Goal: Information Seeking & Learning: Learn about a topic

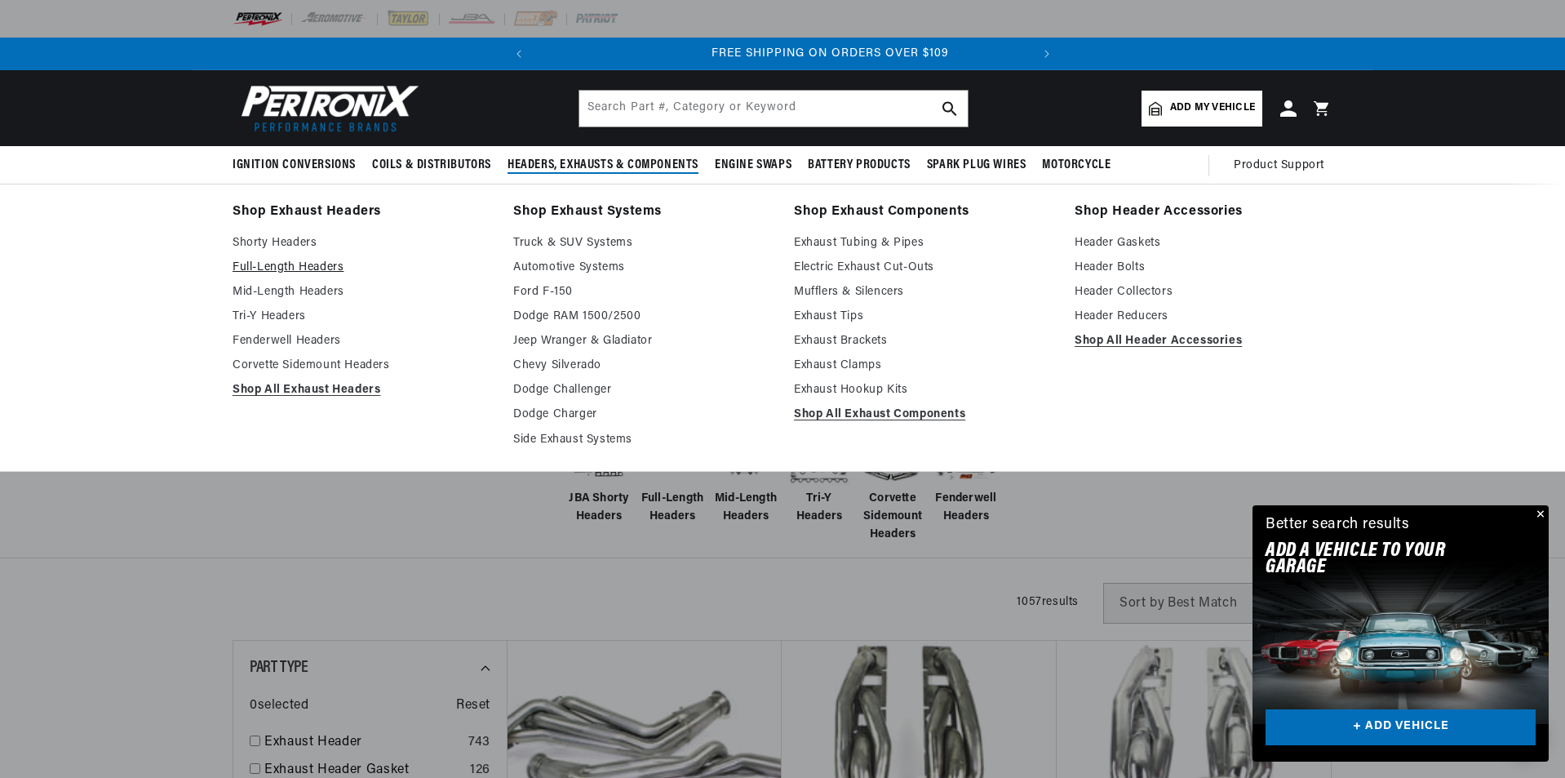
scroll to position [0, 494]
click at [290, 321] on link "Tri-Y Headers" at bounding box center [362, 317] width 258 height 20
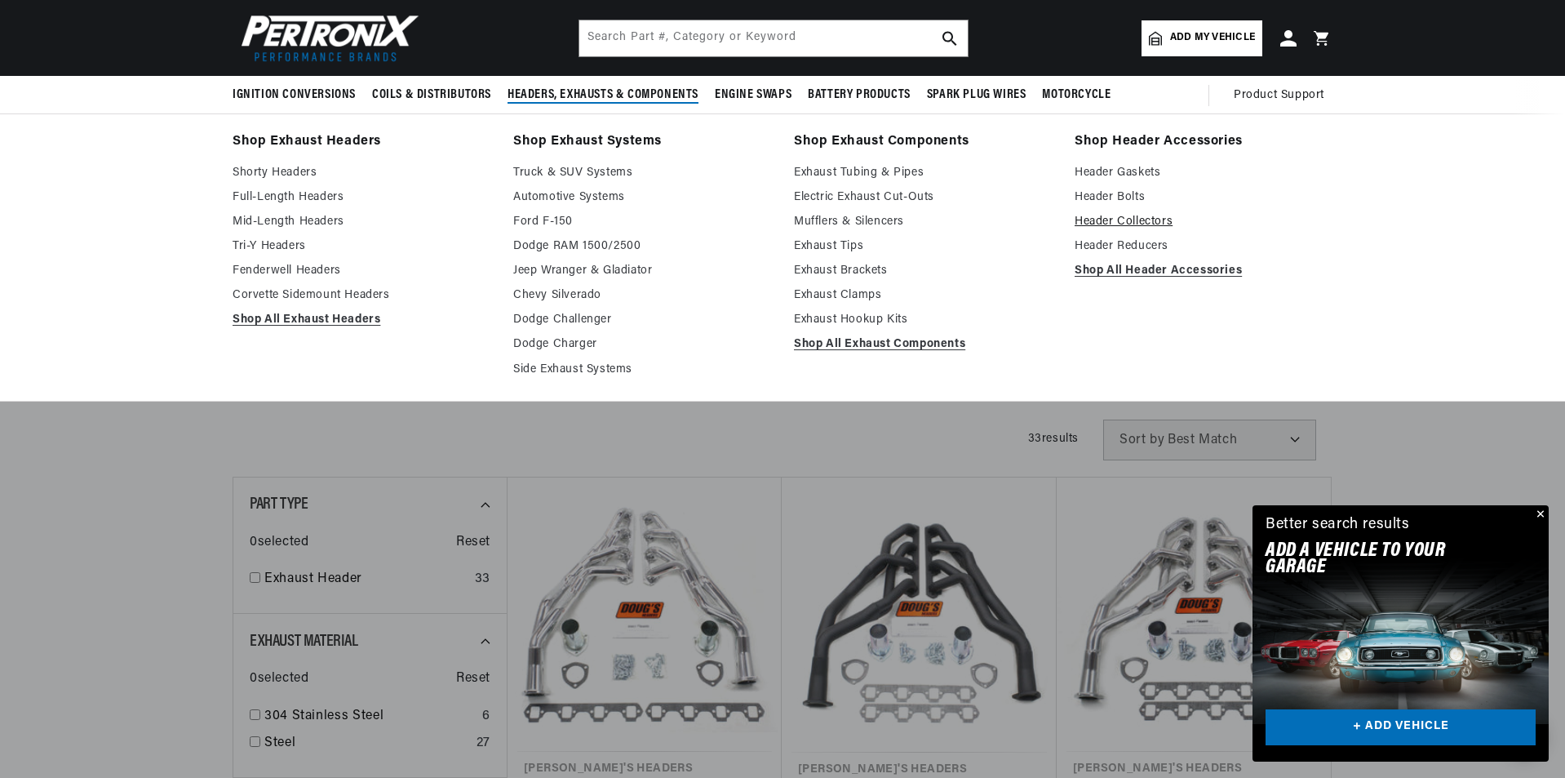
click at [1119, 225] on link "Header Collectors" at bounding box center [1204, 222] width 258 height 20
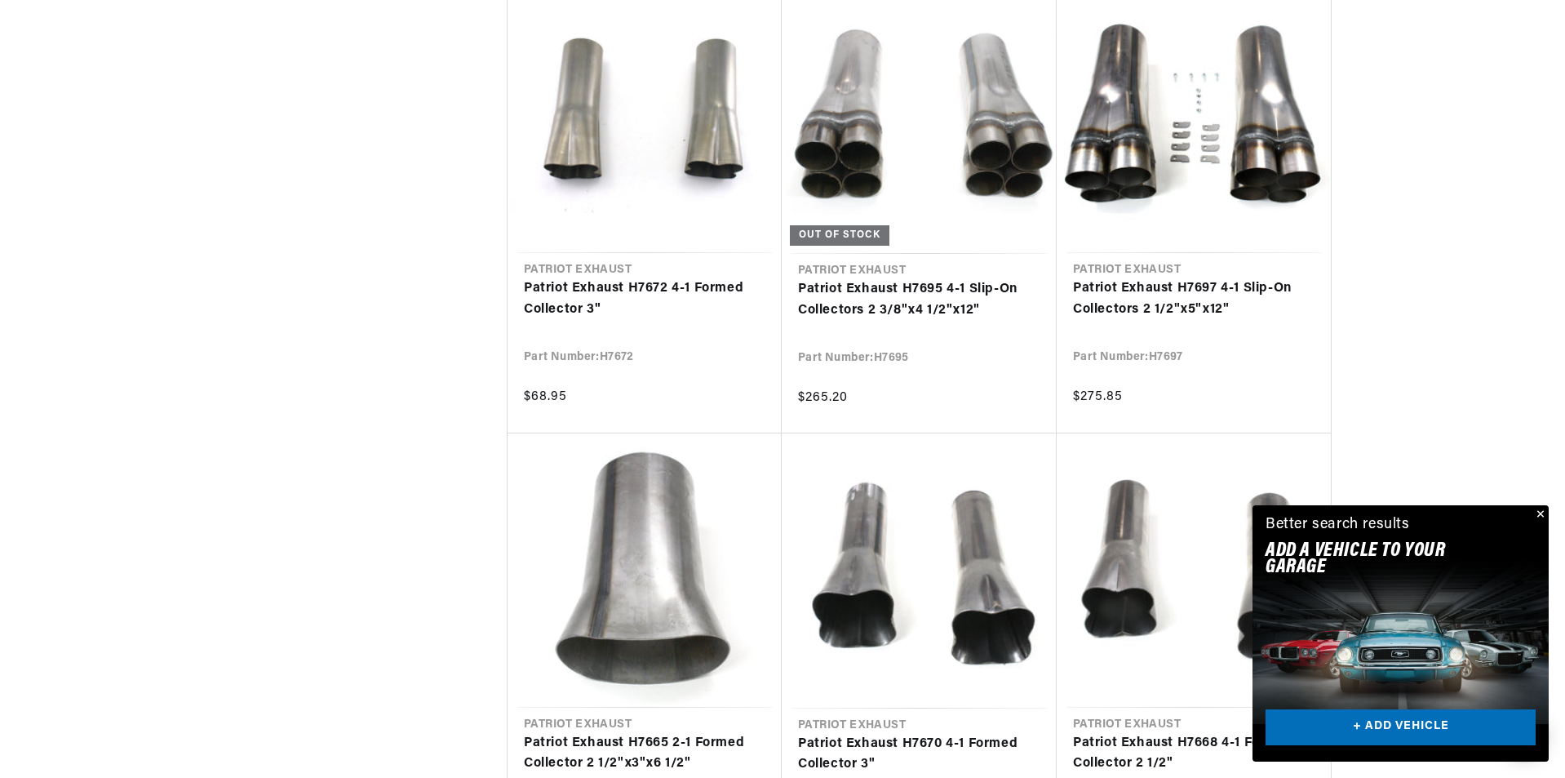
scroll to position [0, 494]
click at [1536, 512] on button "Close" at bounding box center [1539, 515] width 20 height 20
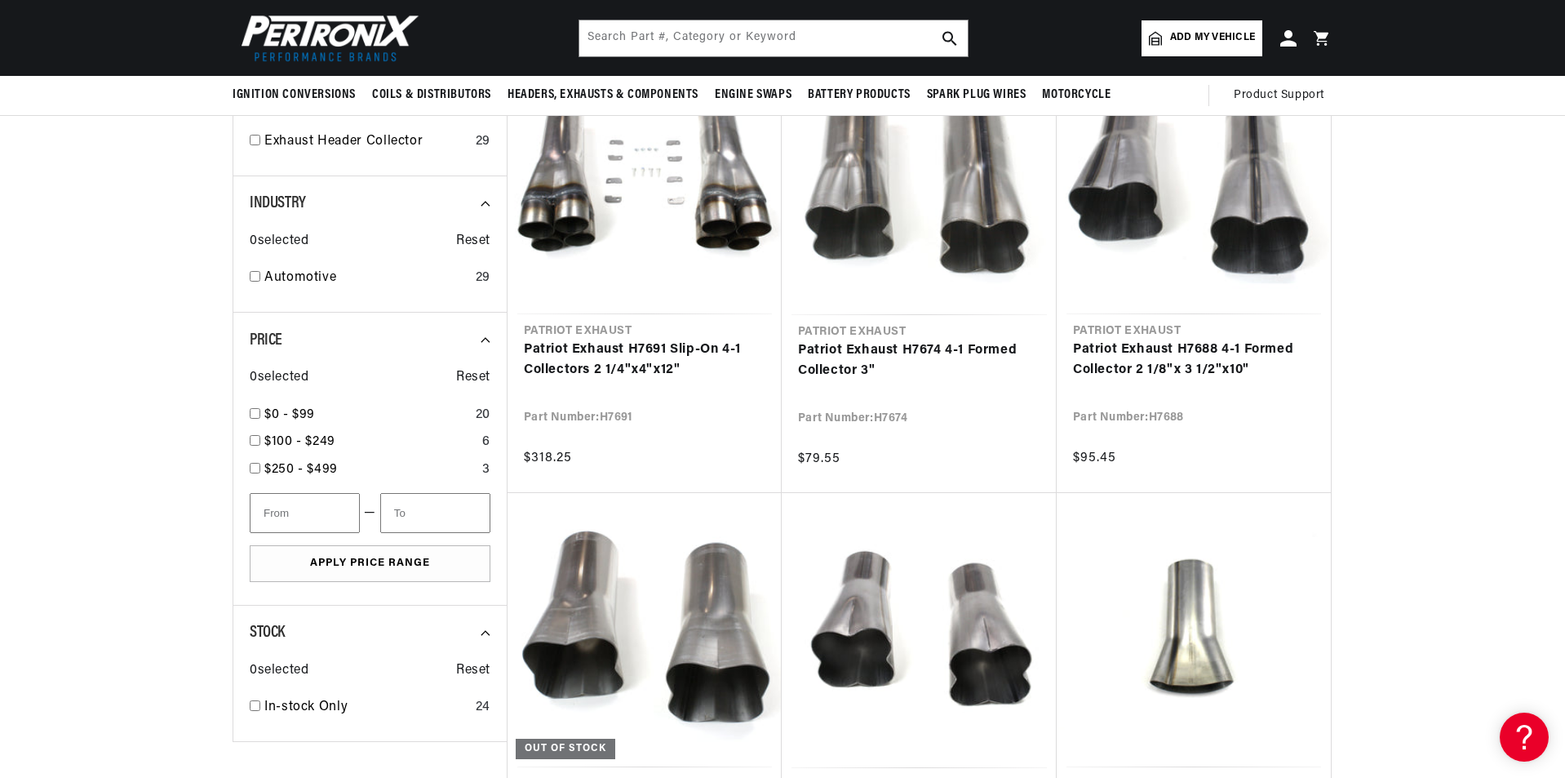
scroll to position [0, 0]
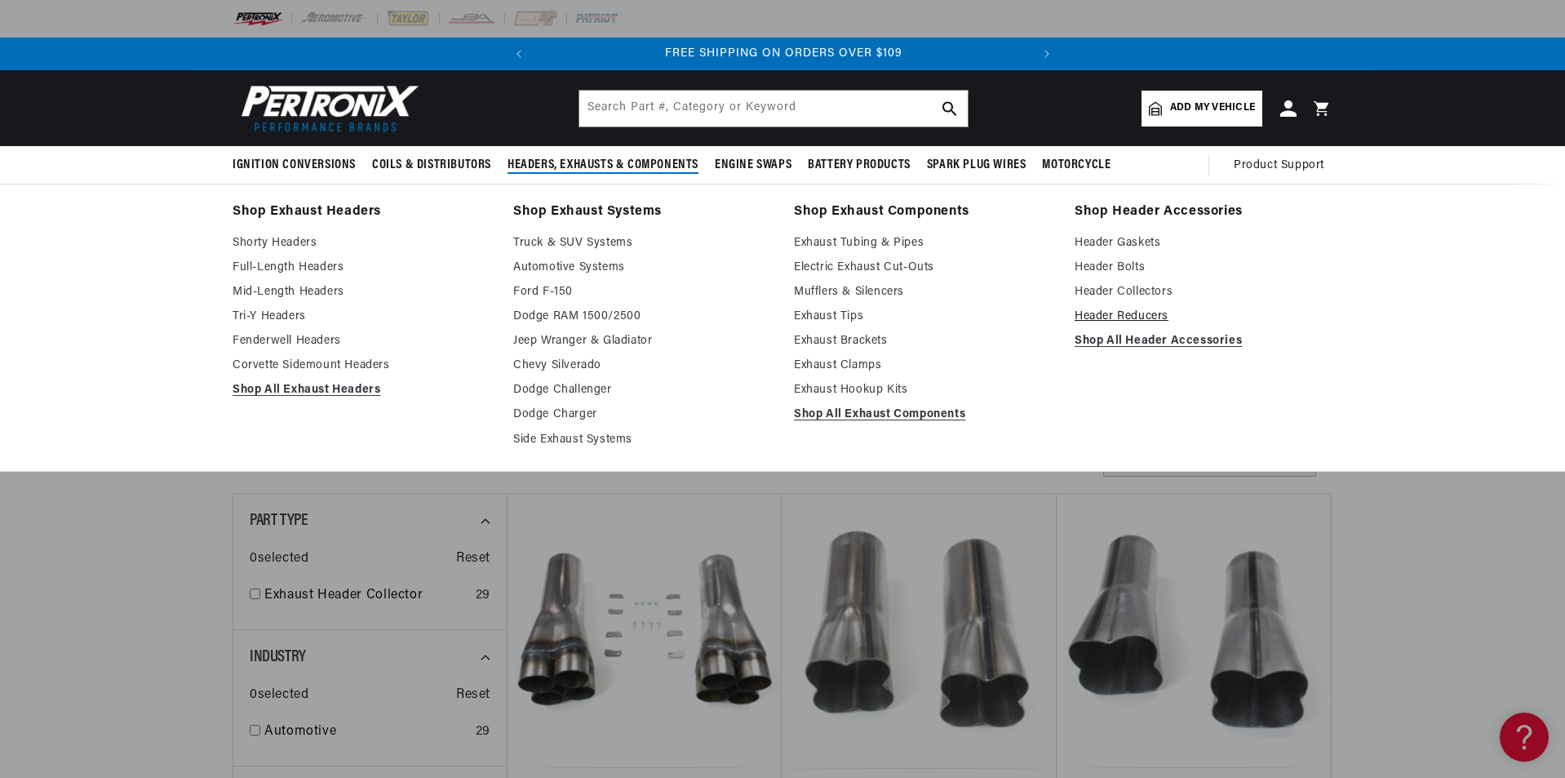
click at [1115, 318] on link "Header Reducers" at bounding box center [1204, 317] width 258 height 20
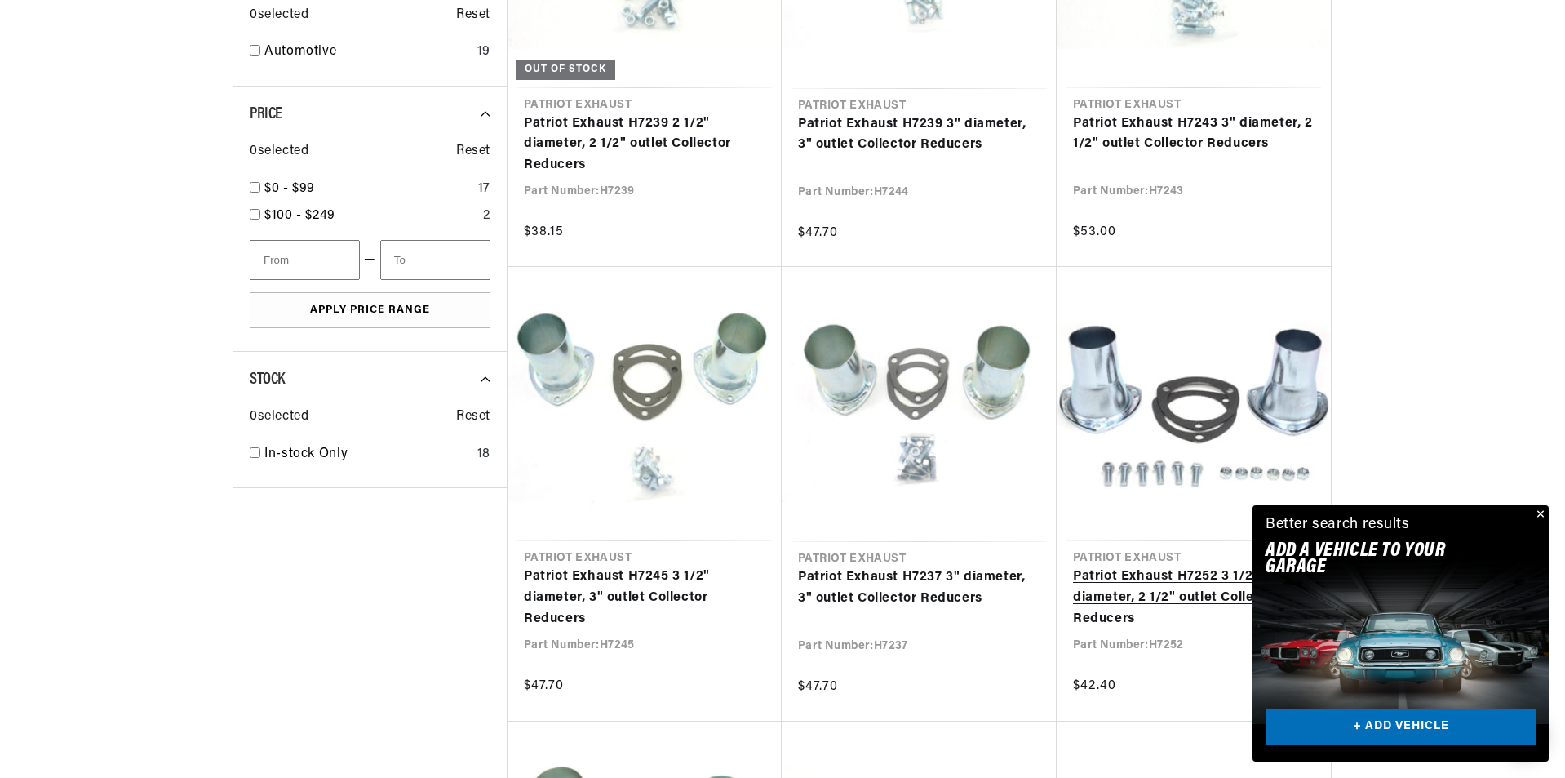
scroll to position [816, 0]
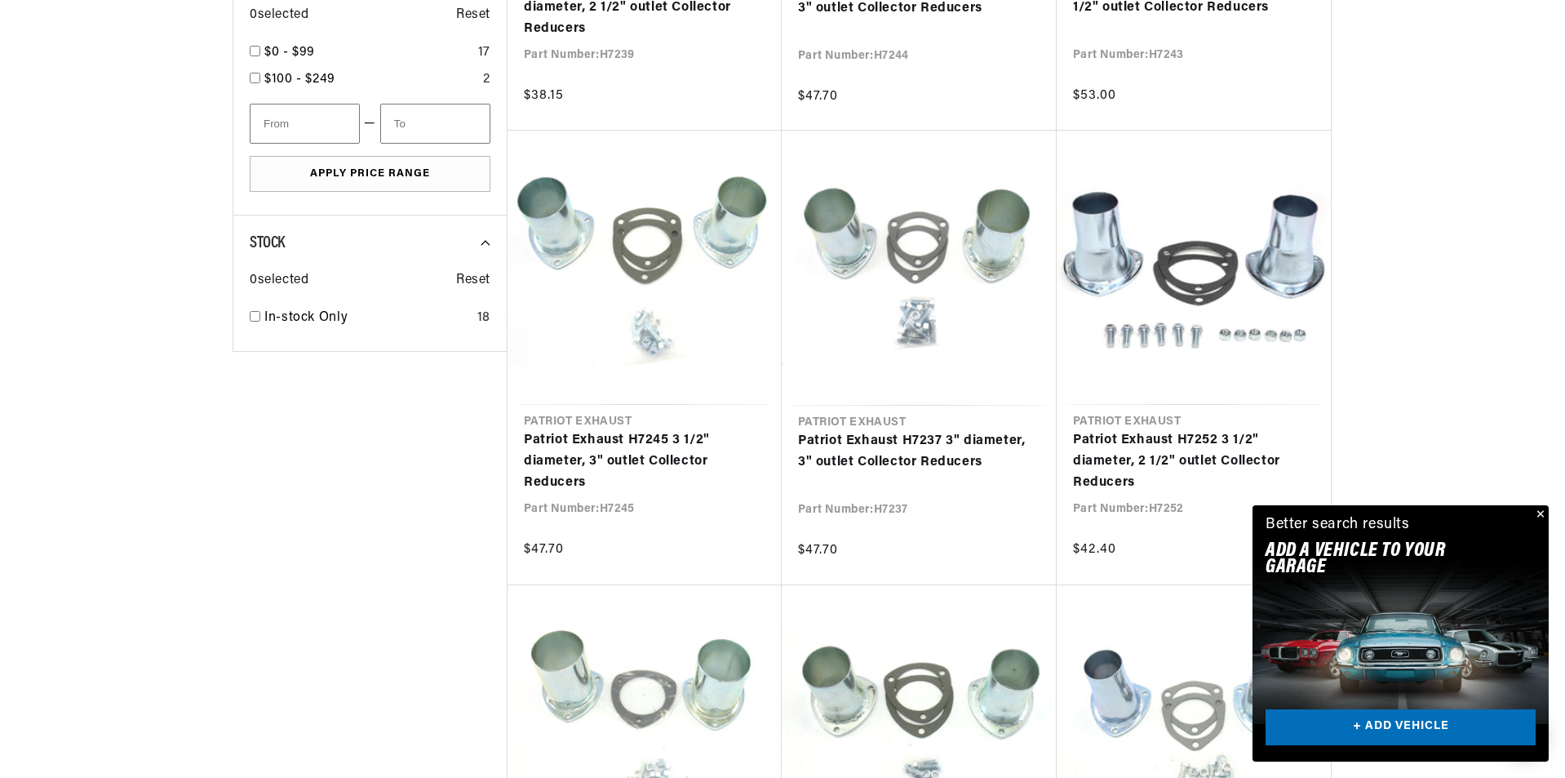
click at [1542, 512] on button "Close" at bounding box center [1539, 515] width 20 height 20
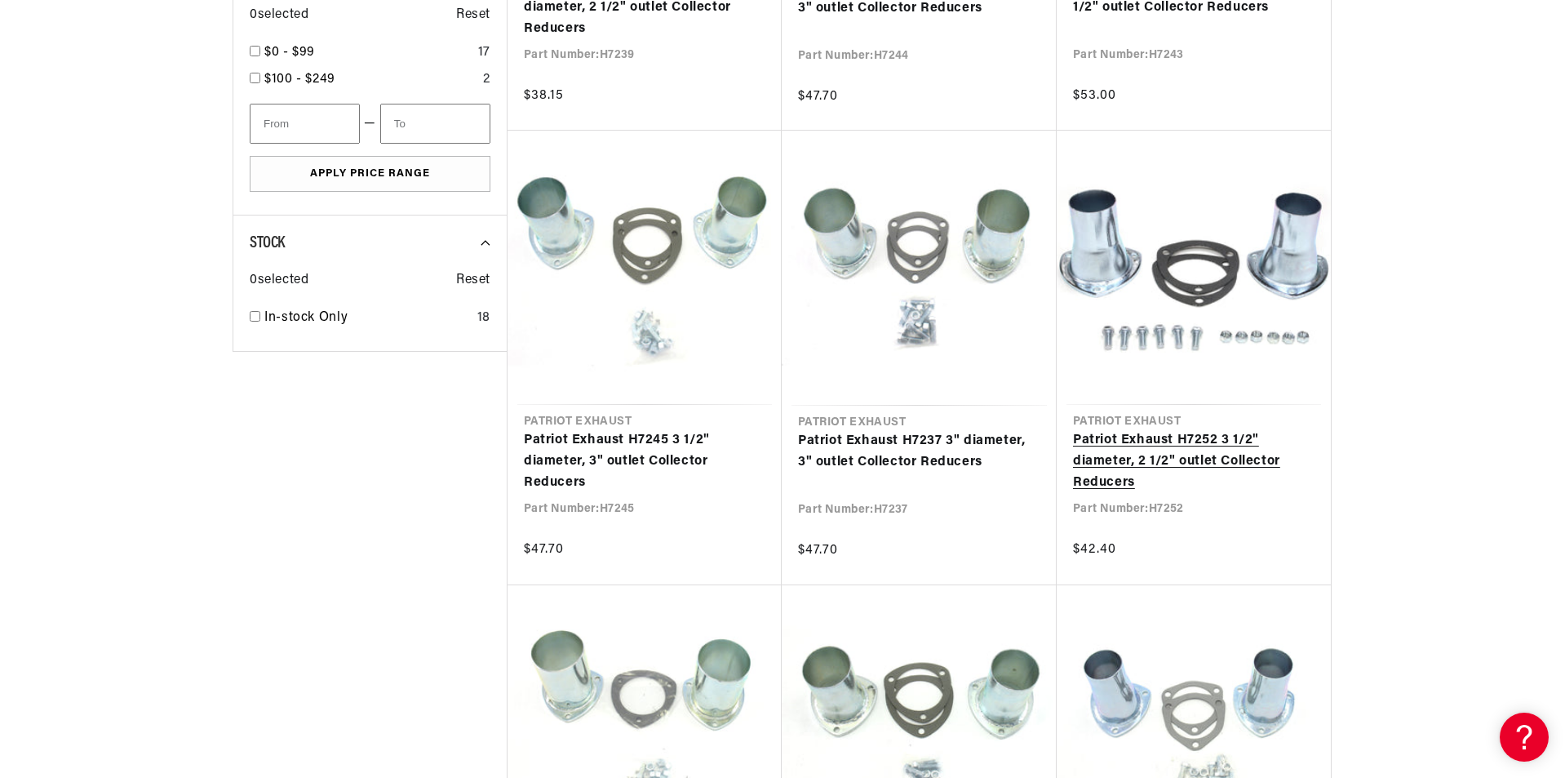
scroll to position [0, 0]
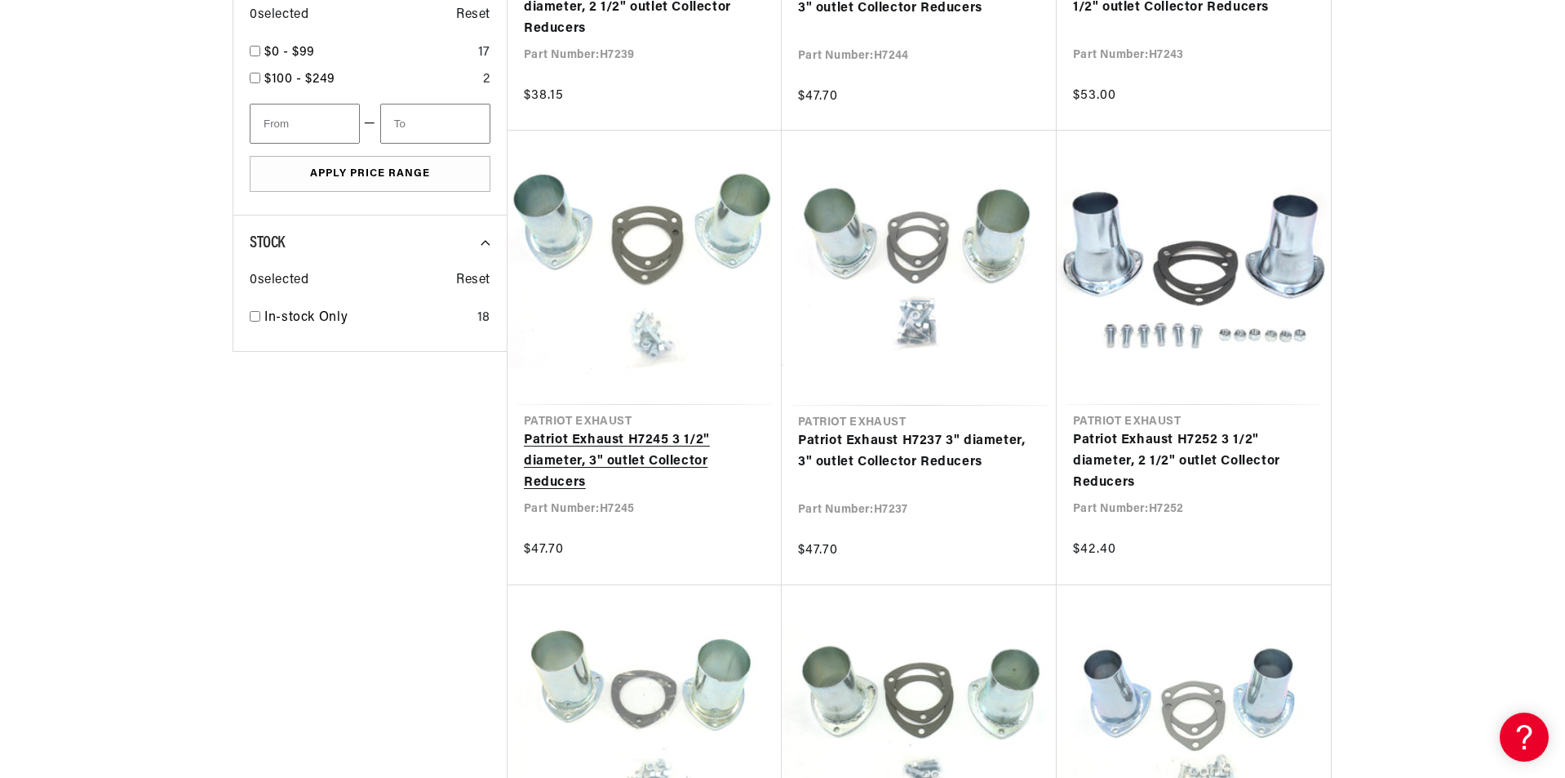
click at [685, 470] on link "Patriot Exhaust H7245 3 1/2" diameter, 3" outlet Collector Reducers" at bounding box center [645, 461] width 242 height 63
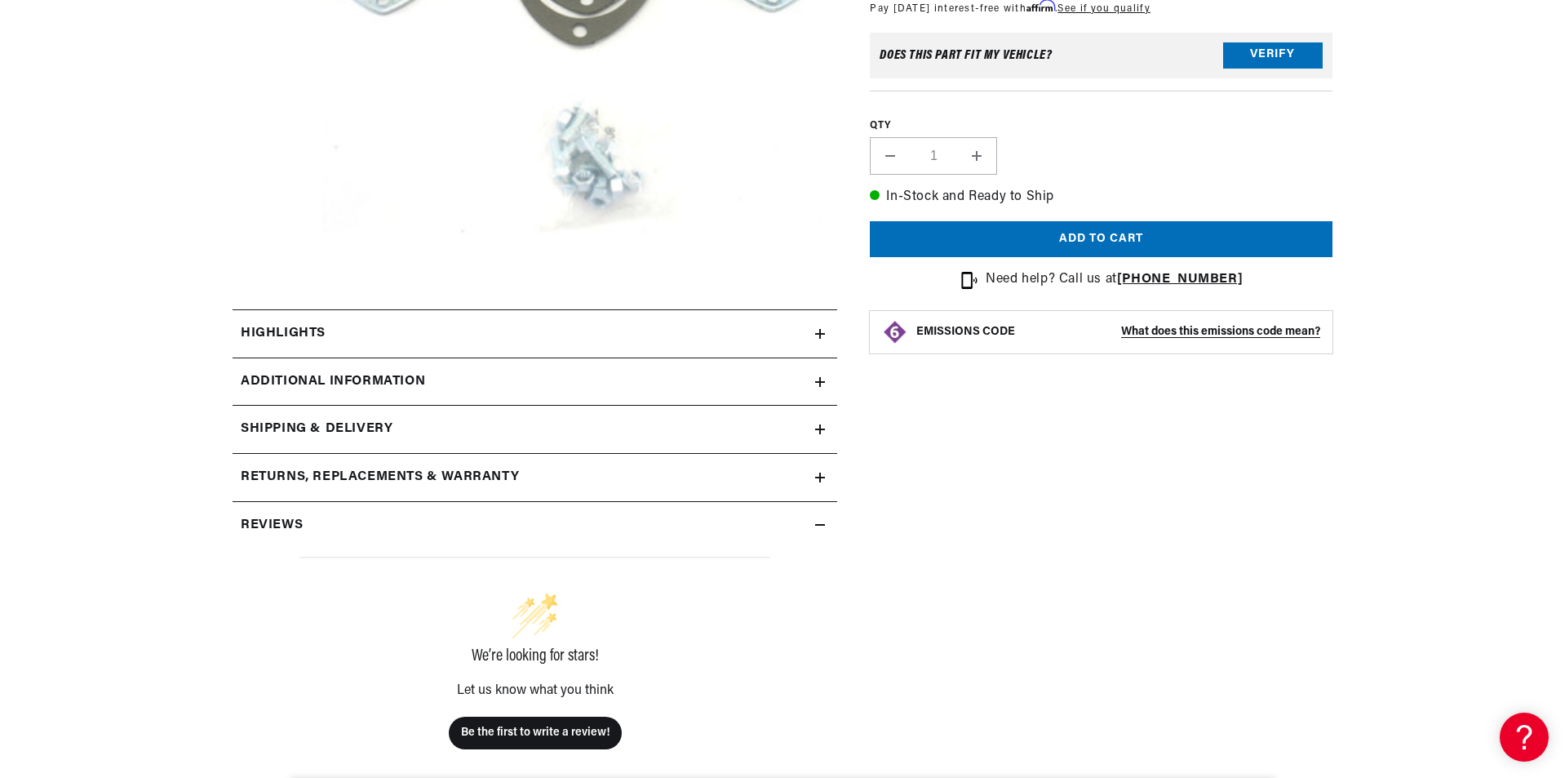
scroll to position [571, 0]
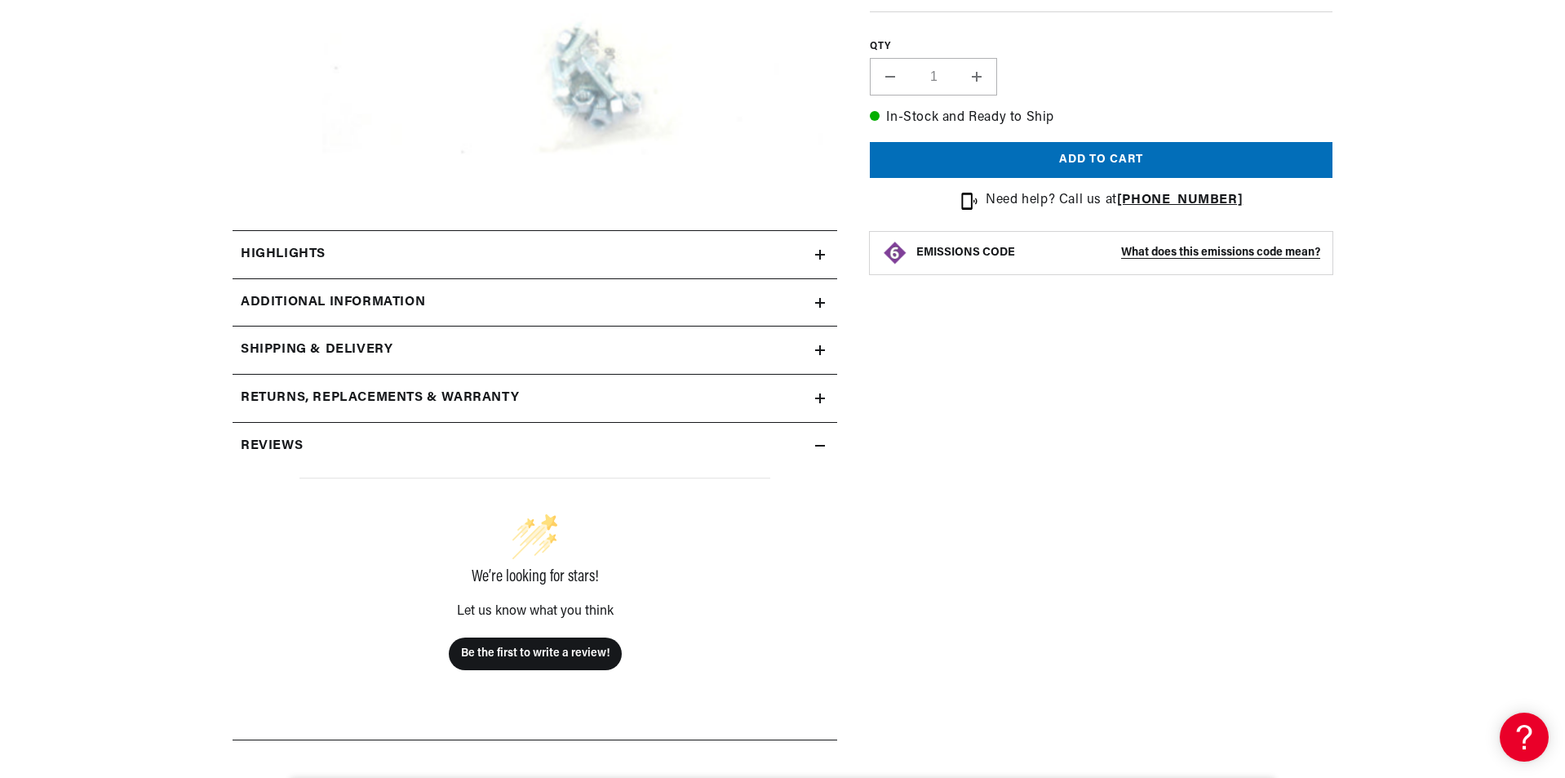
click at [817, 253] on icon at bounding box center [820, 255] width 10 height 10
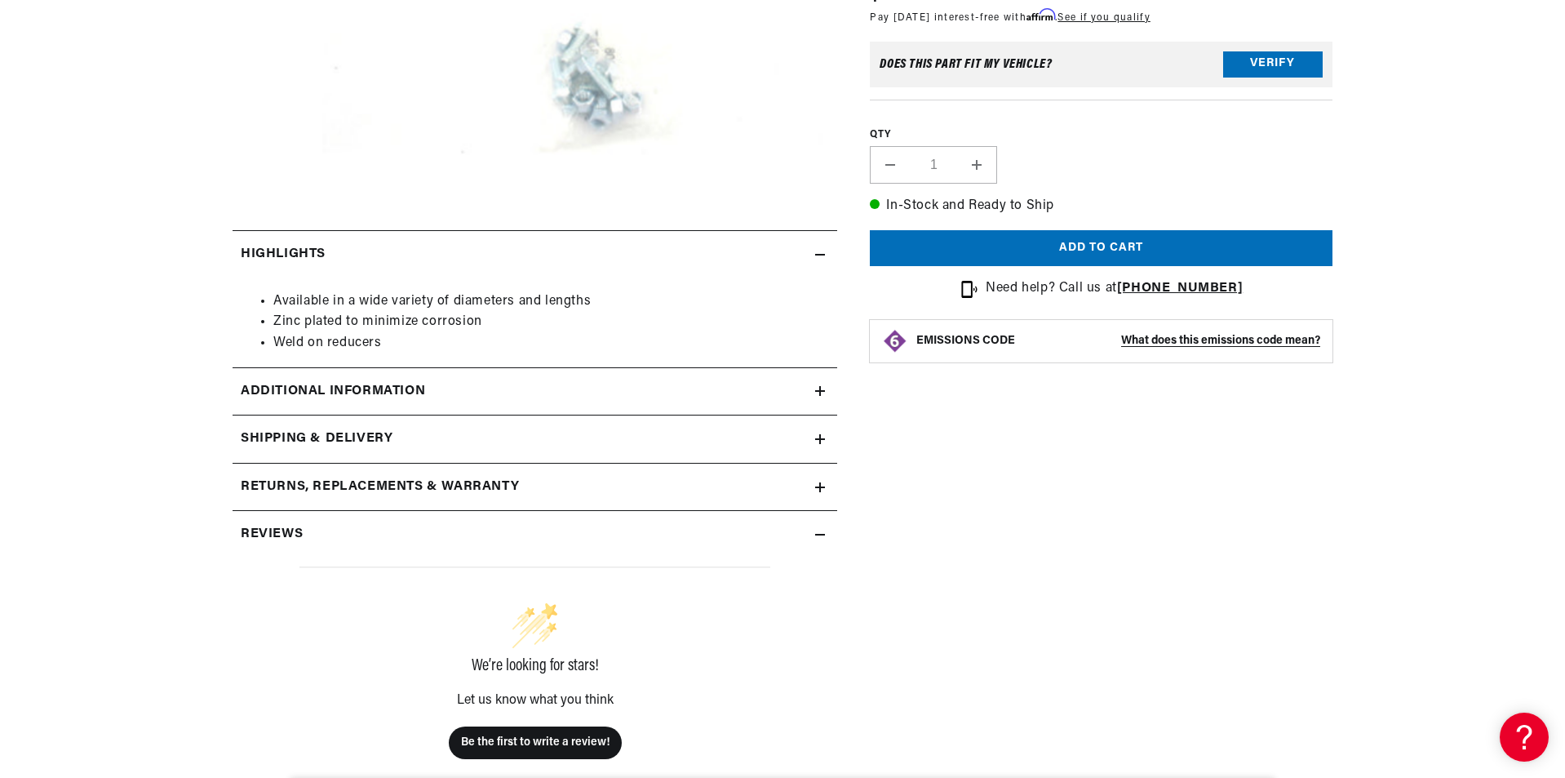
click at [823, 395] on icon at bounding box center [820, 391] width 10 height 10
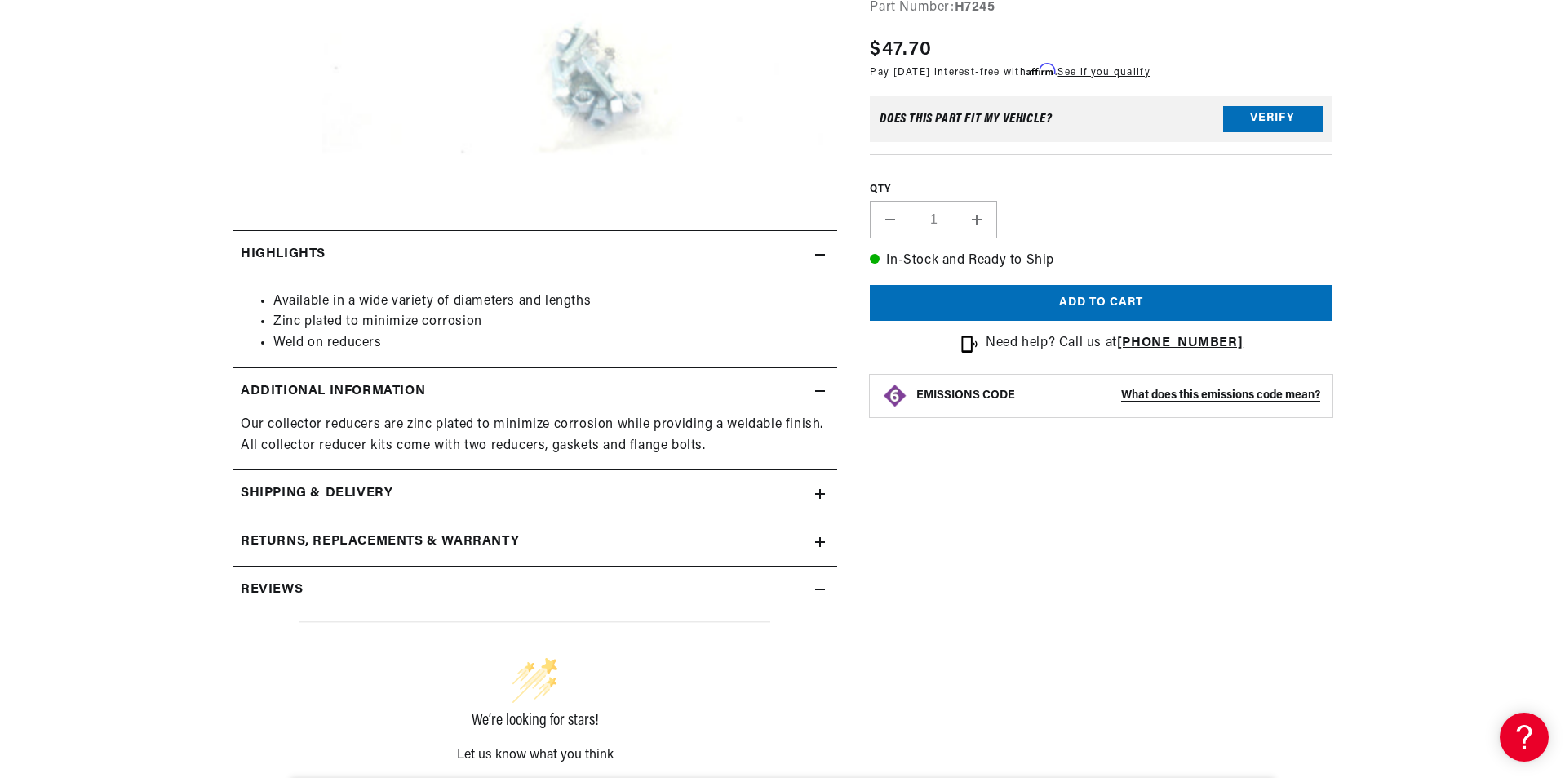
click at [822, 501] on summary "Shipping & Delivery" at bounding box center [535, 493] width 605 height 47
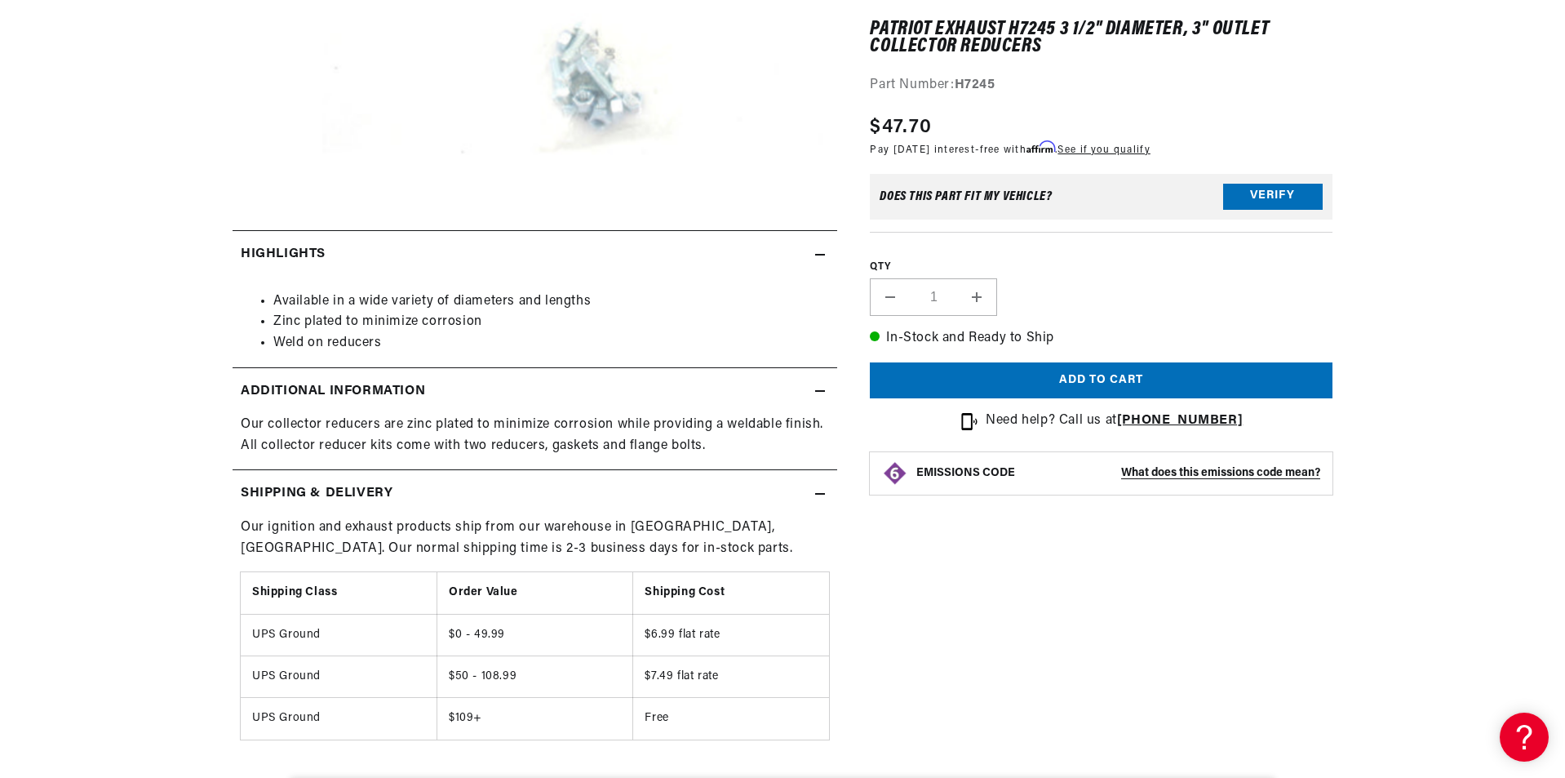
click at [822, 501] on summary "Shipping & Delivery" at bounding box center [535, 493] width 605 height 47
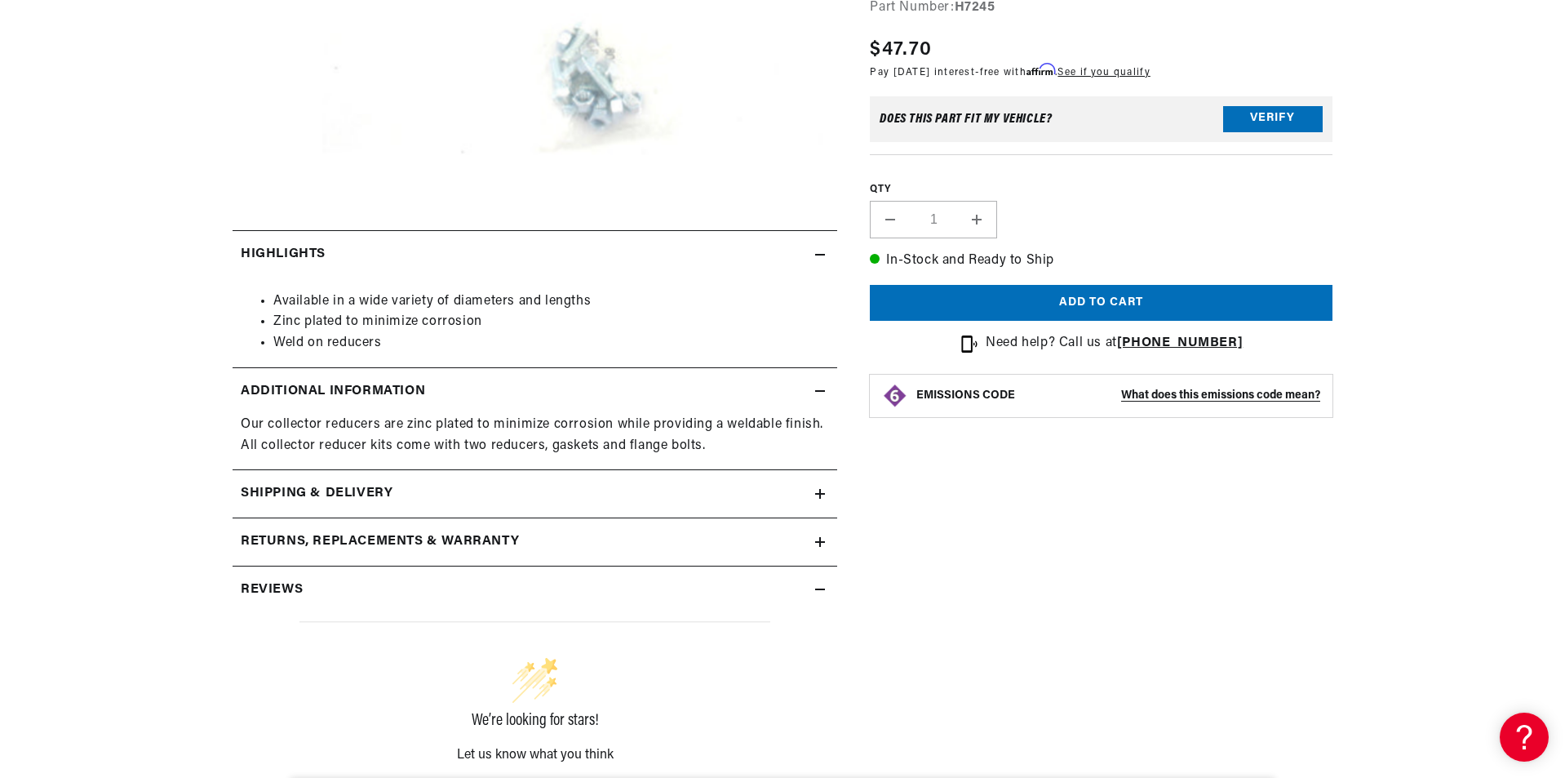
scroll to position [0, 0]
click at [819, 525] on summary "Returns, Replacements & Warranty" at bounding box center [535, 541] width 605 height 47
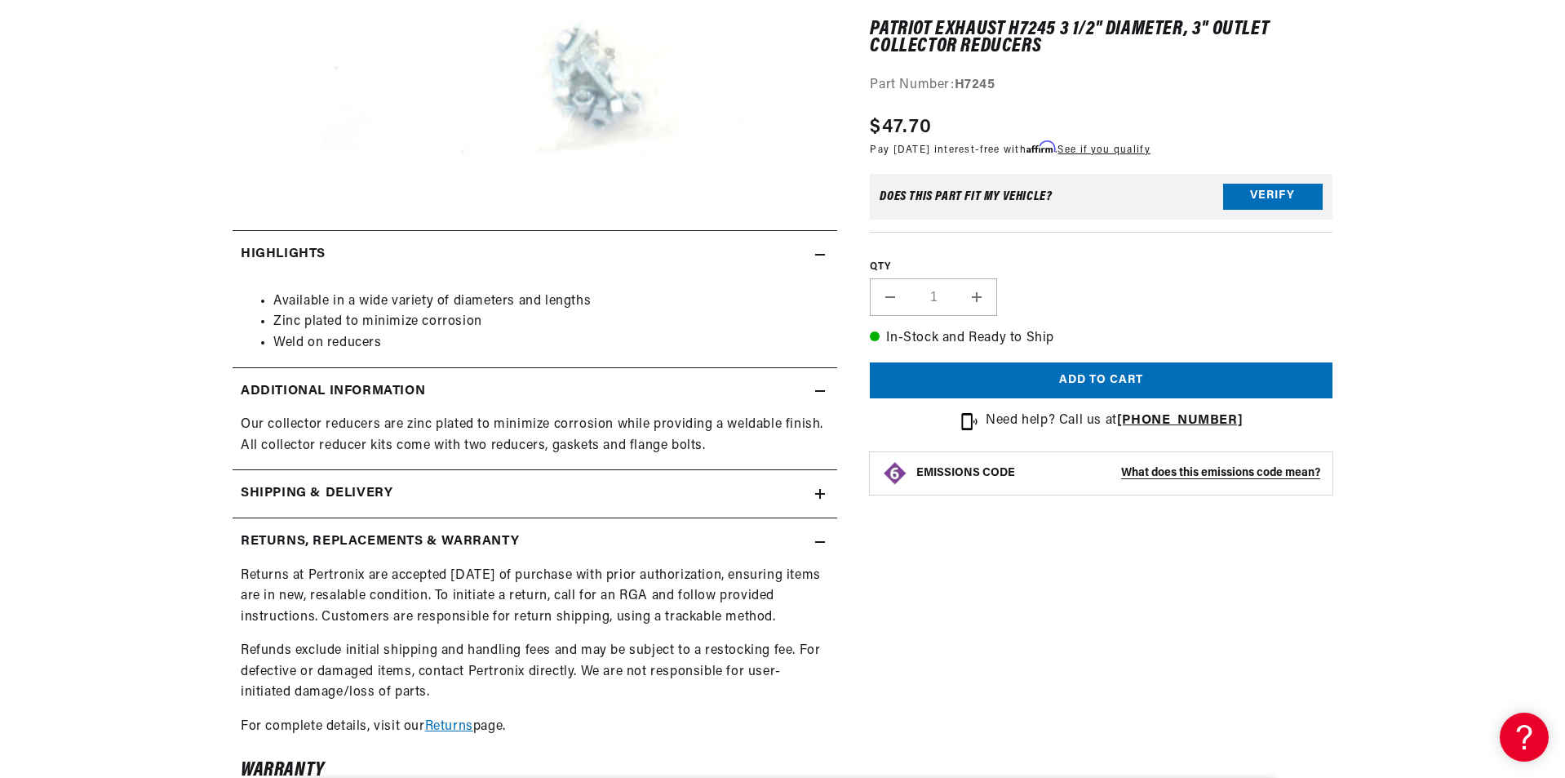
click at [819, 525] on summary "Returns, Replacements & Warranty" at bounding box center [535, 541] width 605 height 47
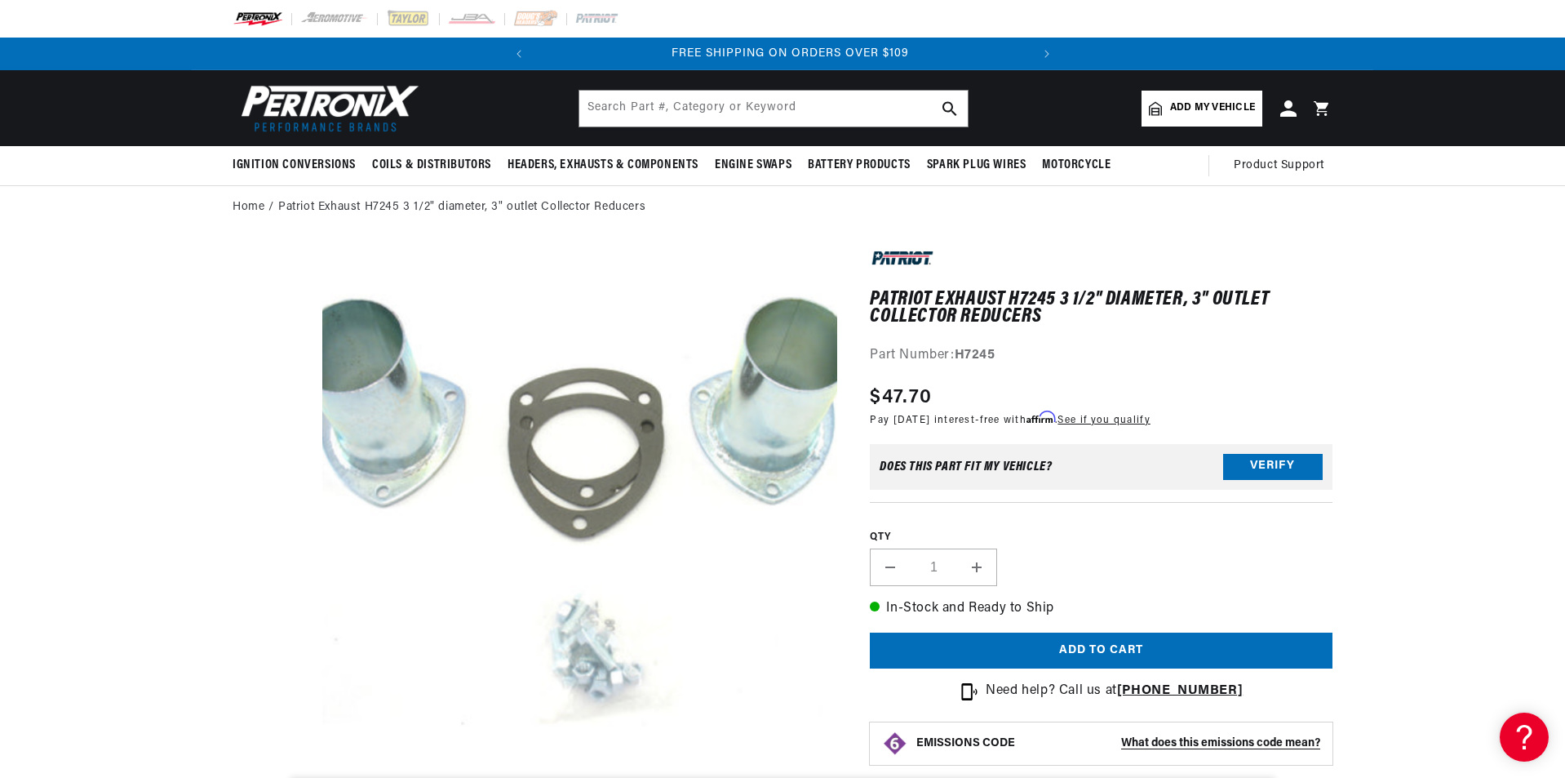
scroll to position [0, 494]
click at [818, 109] on input "text" at bounding box center [773, 109] width 388 height 36
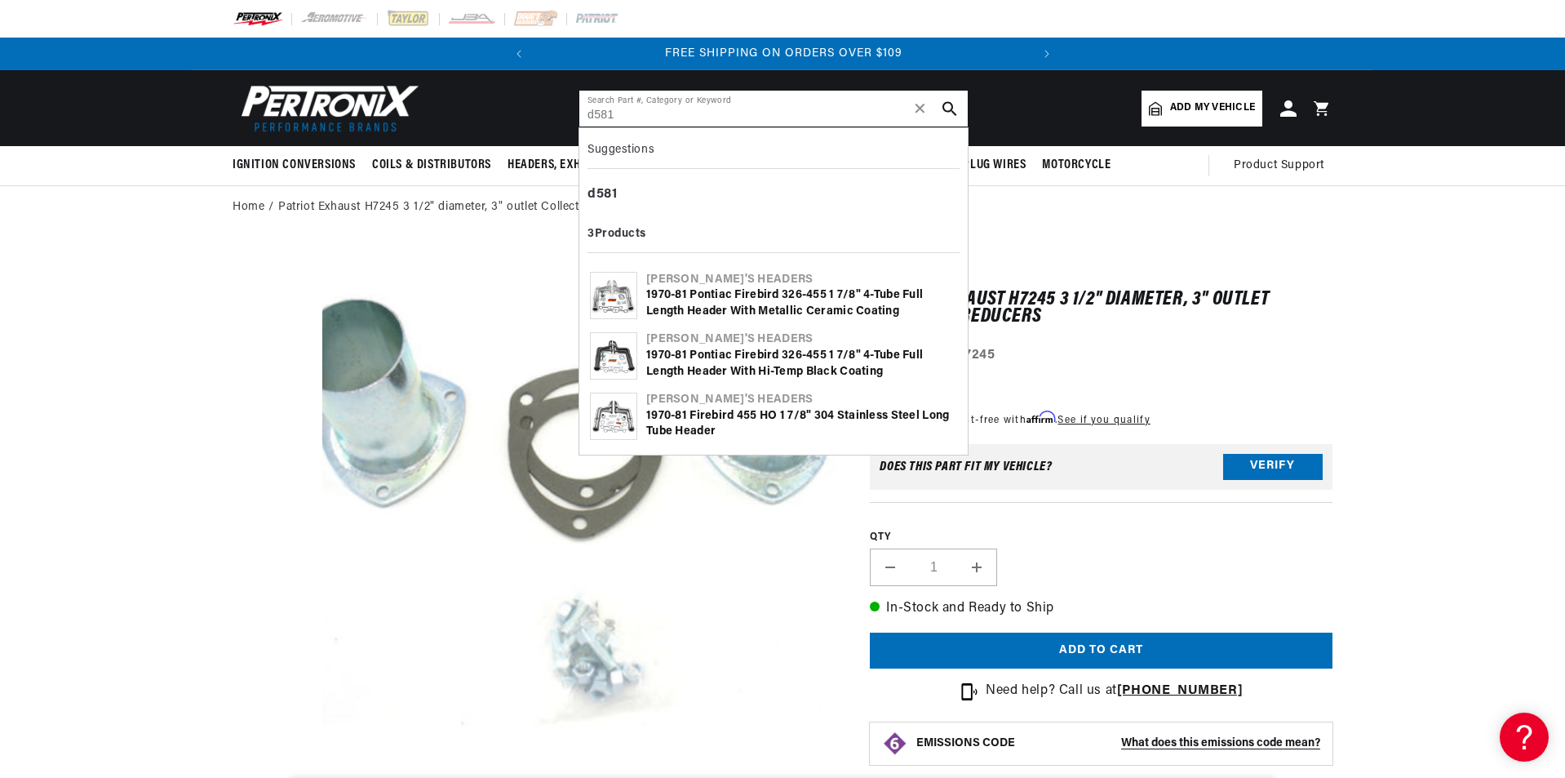
type input "d581"
click at [692, 299] on div "1970-81 Pontiac Firebird 326-455 1 7/8" 4-Tube Full Length Header with Metallic…" at bounding box center [801, 303] width 311 height 32
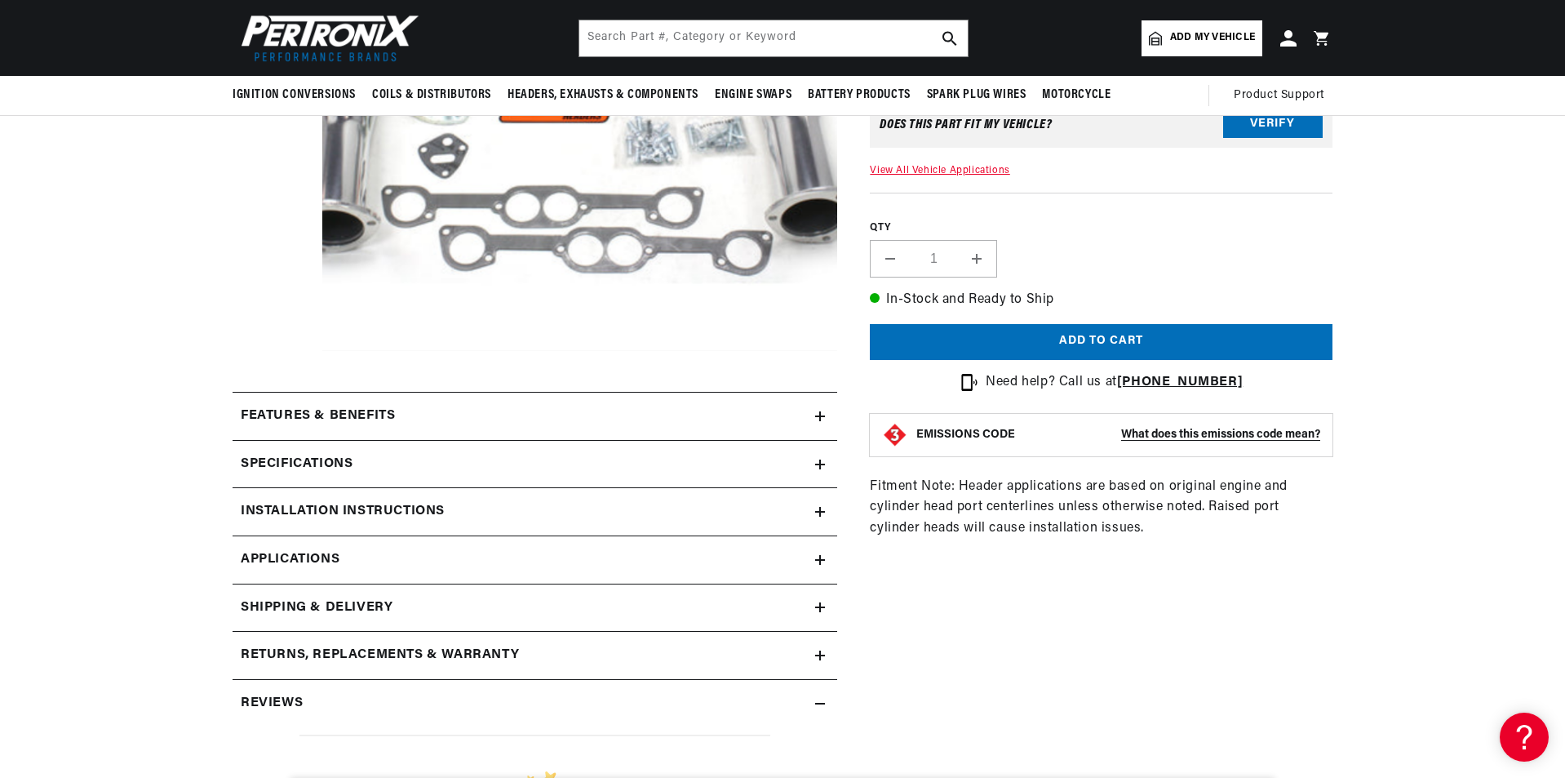
scroll to position [408, 0]
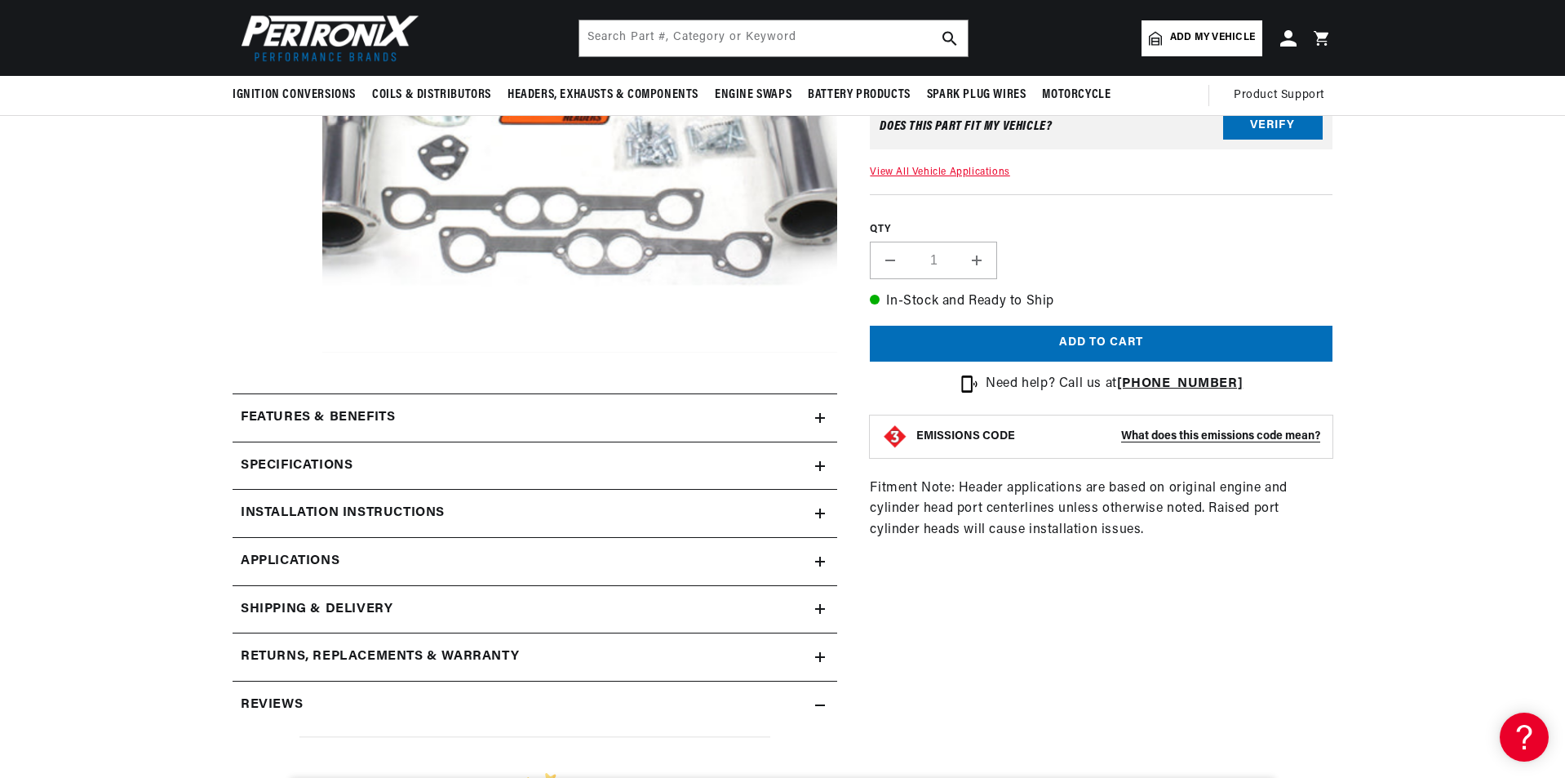
click at [822, 422] on icon at bounding box center [820, 418] width 10 height 10
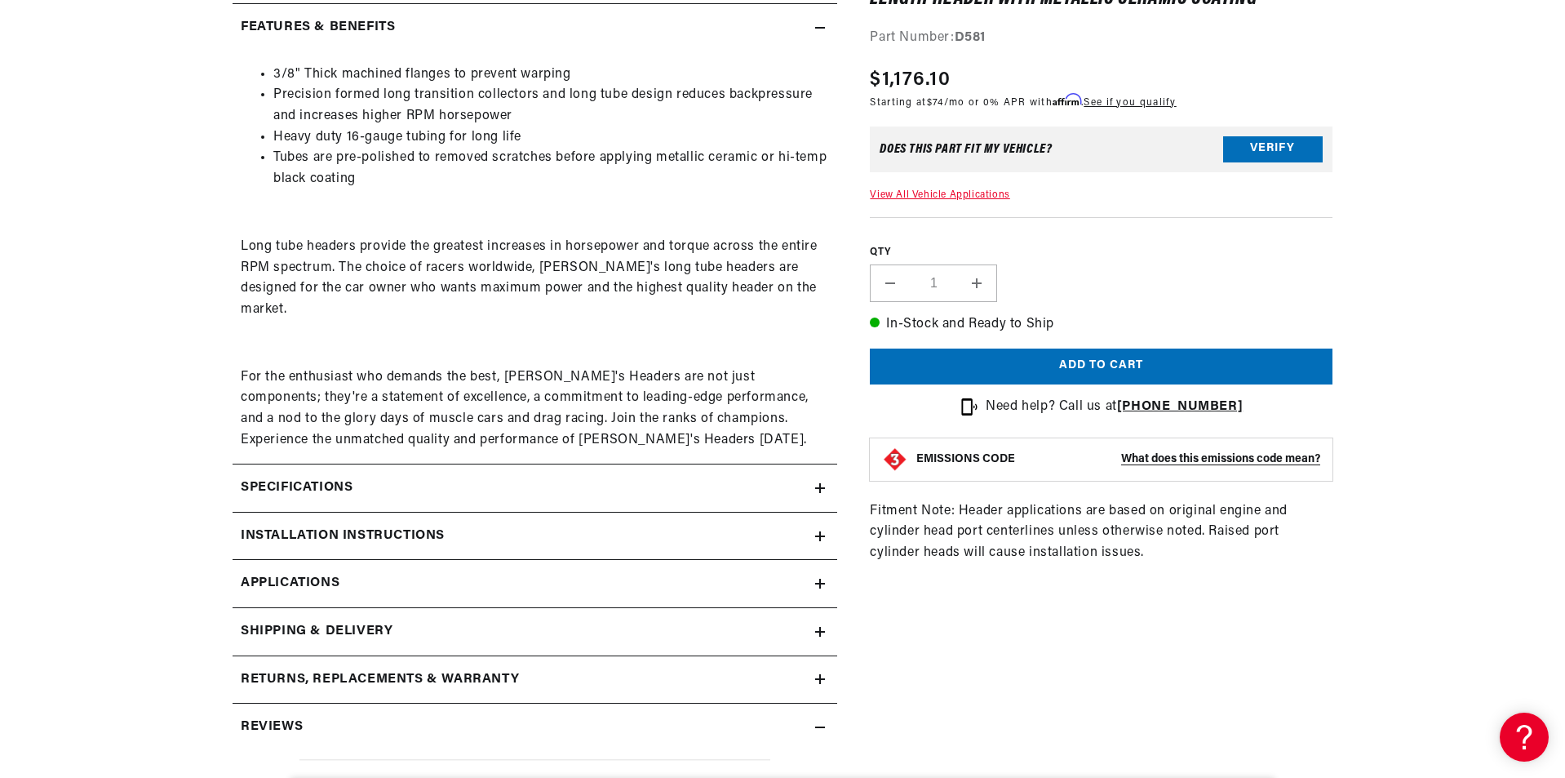
scroll to position [816, 0]
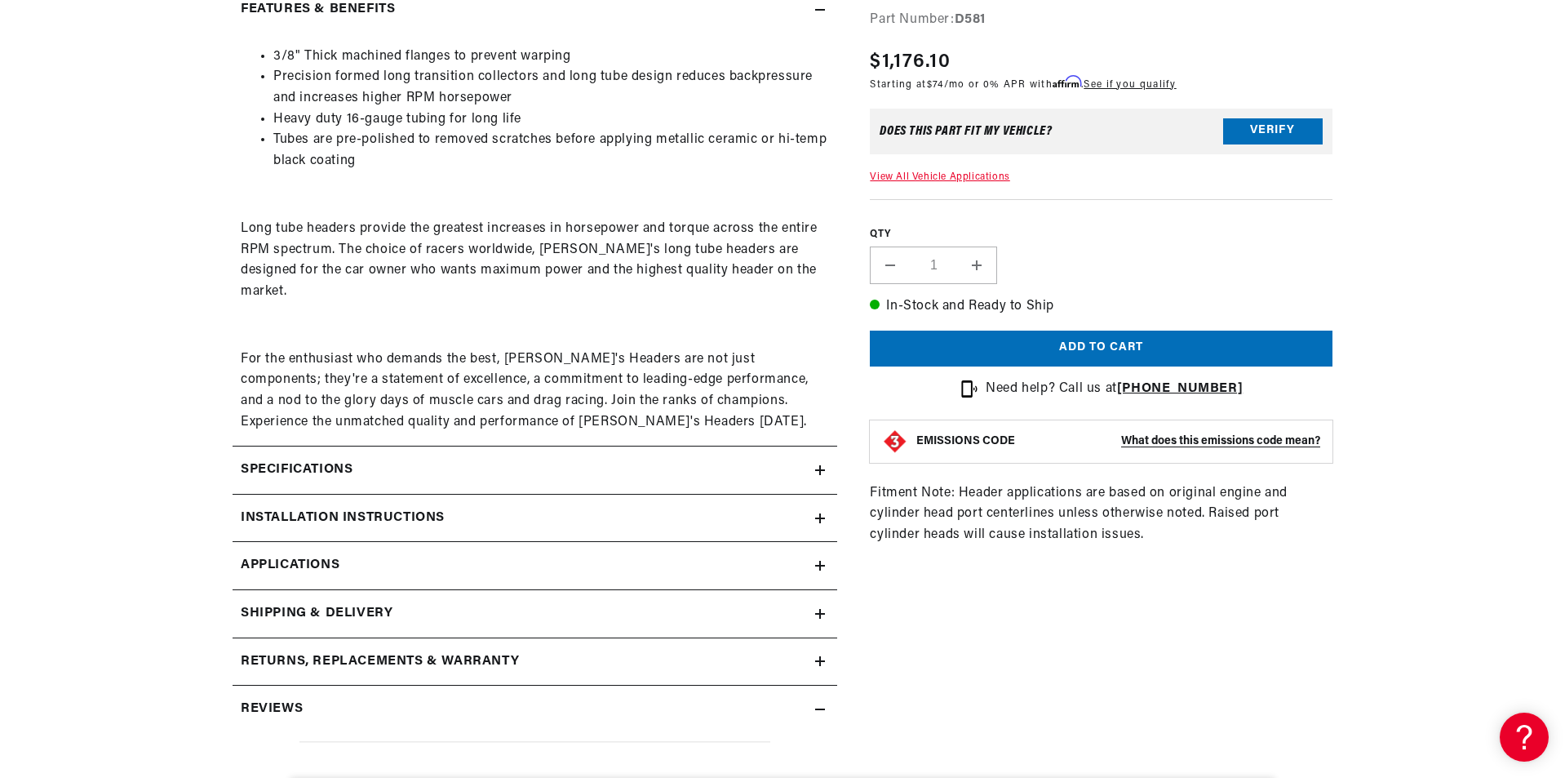
click at [819, 461] on summary "Specifications" at bounding box center [535, 469] width 605 height 47
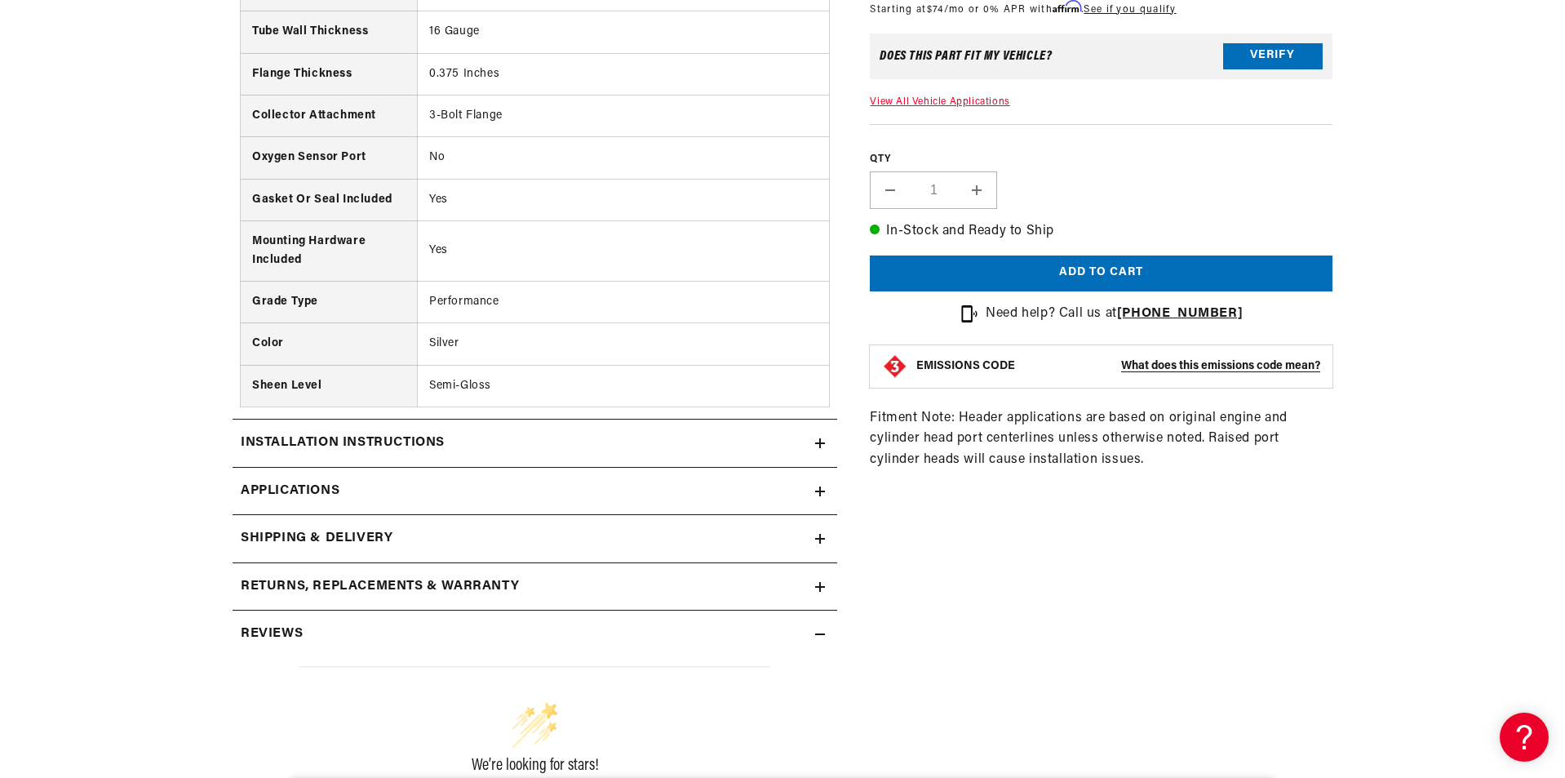
scroll to position [1550, 0]
click at [649, 432] on div "Installation instructions" at bounding box center [524, 442] width 583 height 21
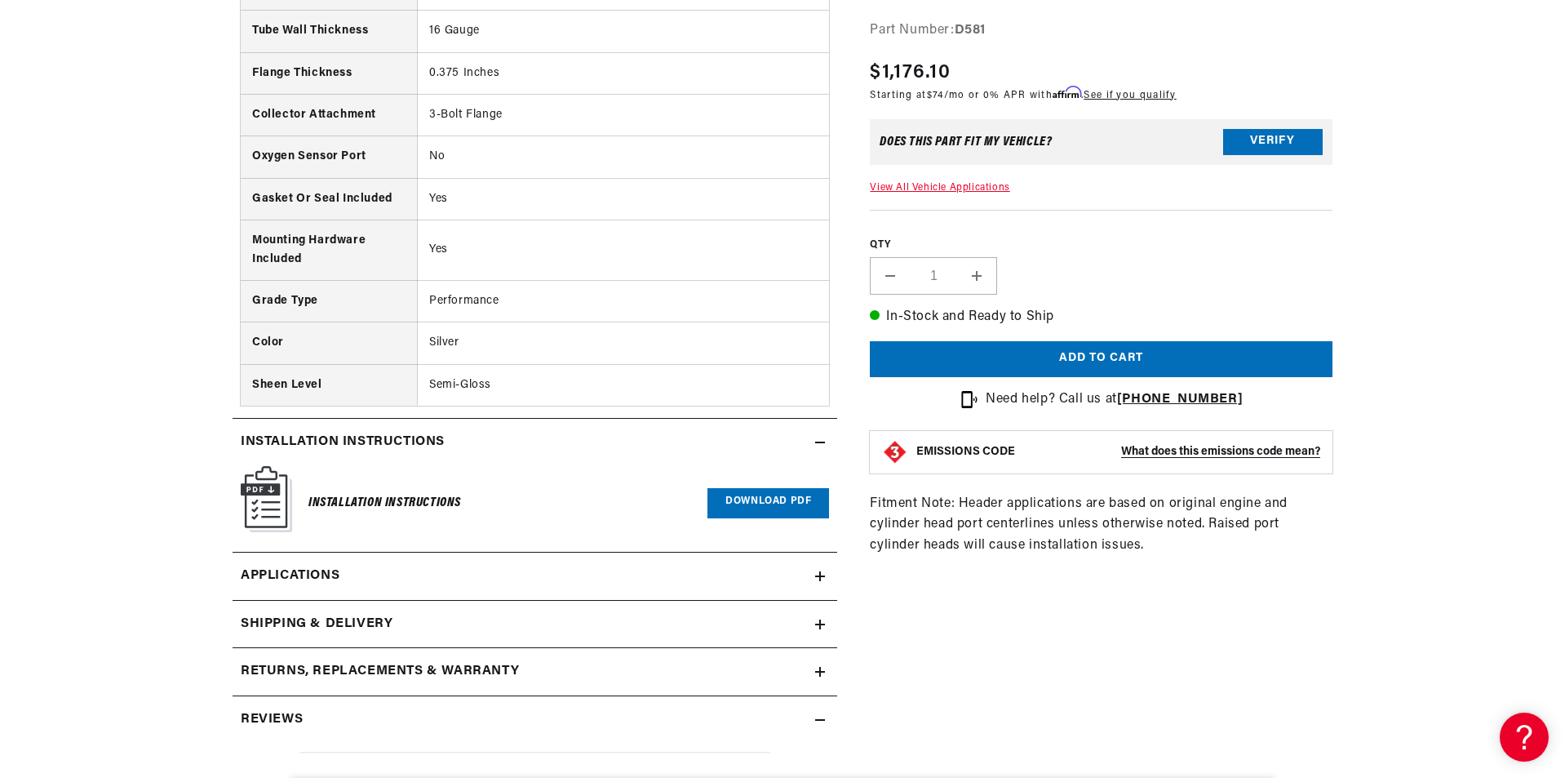
click at [771, 488] on link "Download PDF" at bounding box center [768, 503] width 122 height 30
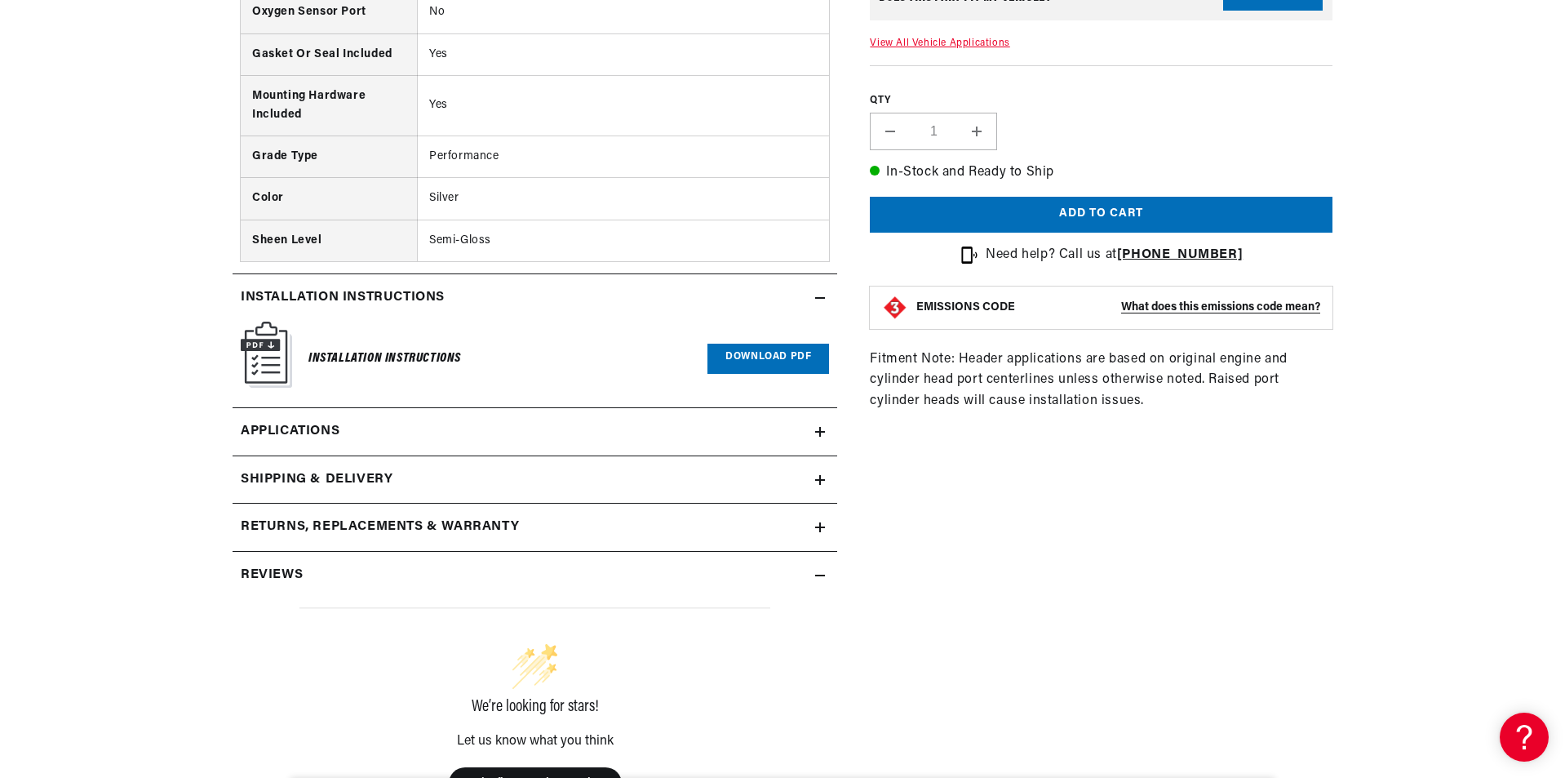
scroll to position [1713, 0]
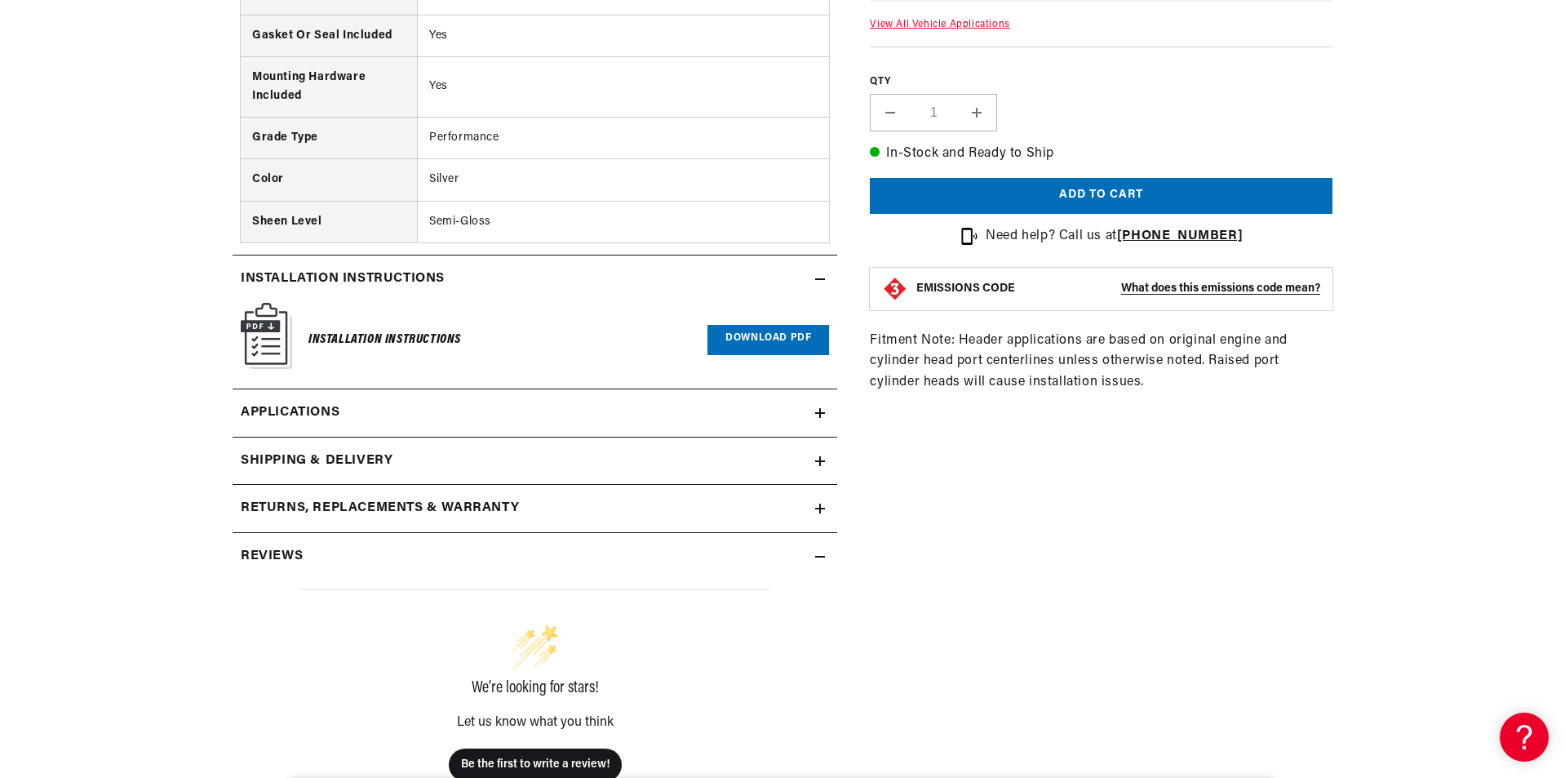
click at [822, 413] on icon at bounding box center [820, 413] width 10 height 0
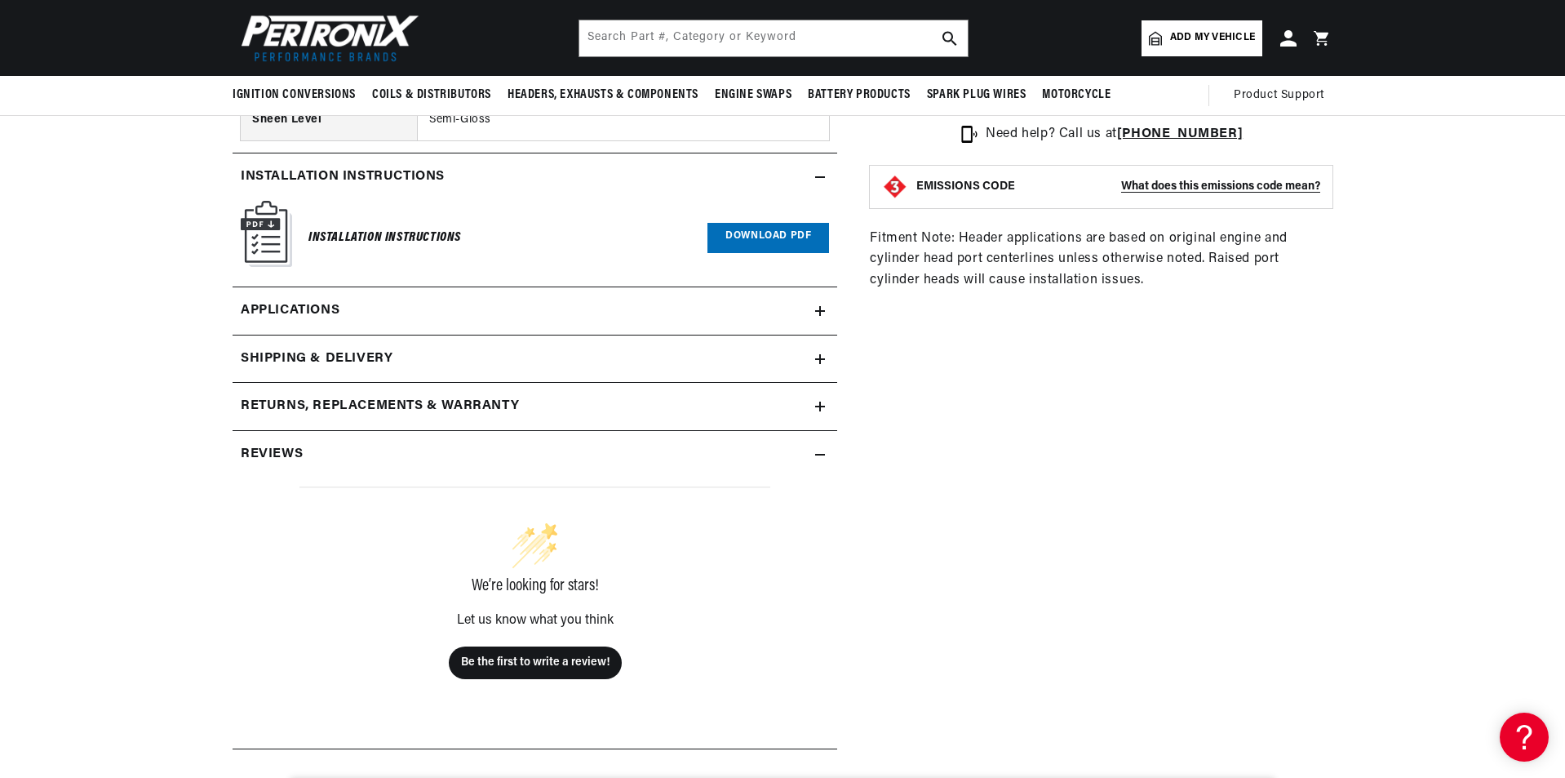
scroll to position [0, 494]
click at [816, 450] on icon at bounding box center [820, 455] width 10 height 10
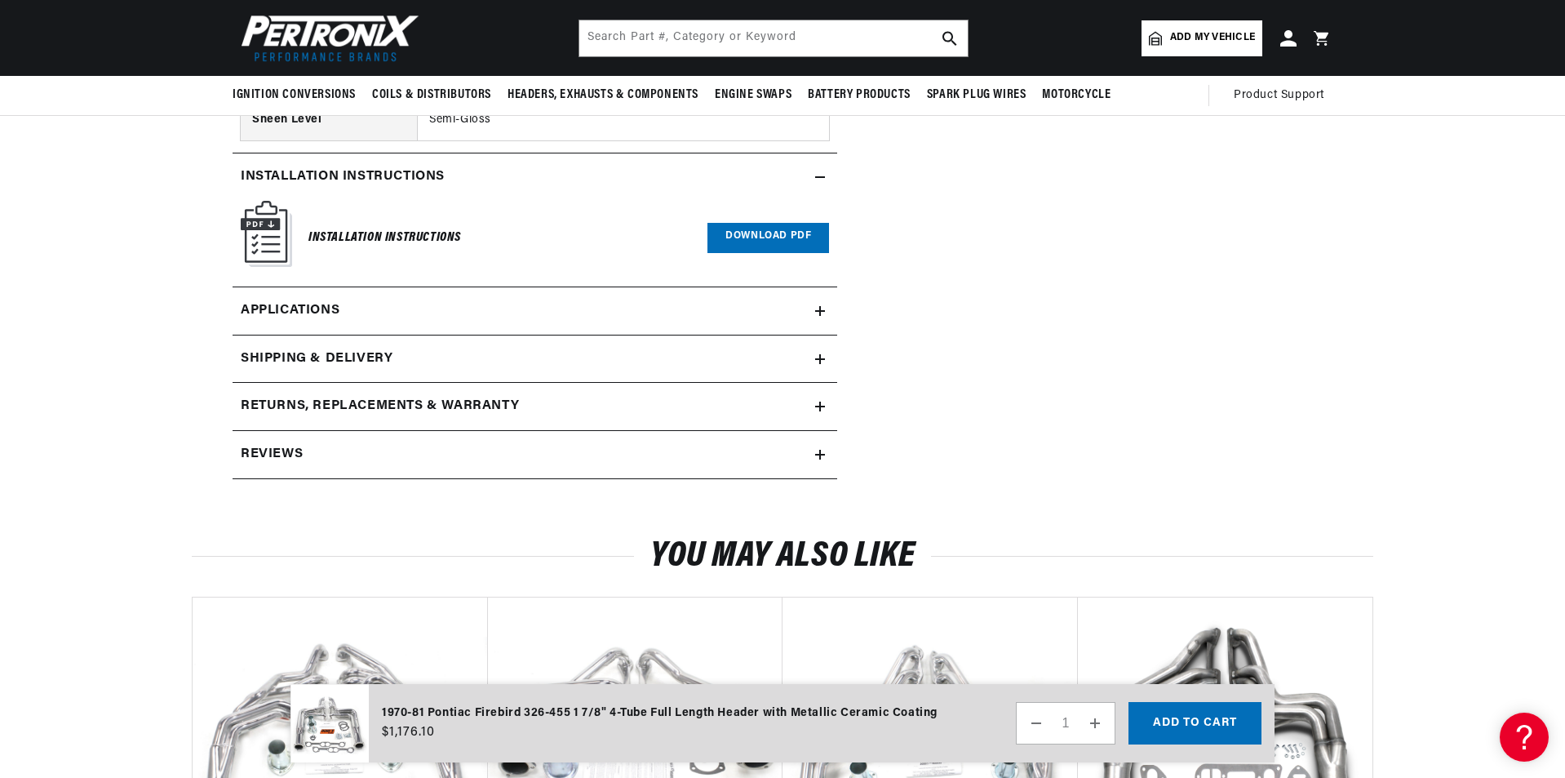
click at [816, 450] on icon at bounding box center [820, 455] width 10 height 10
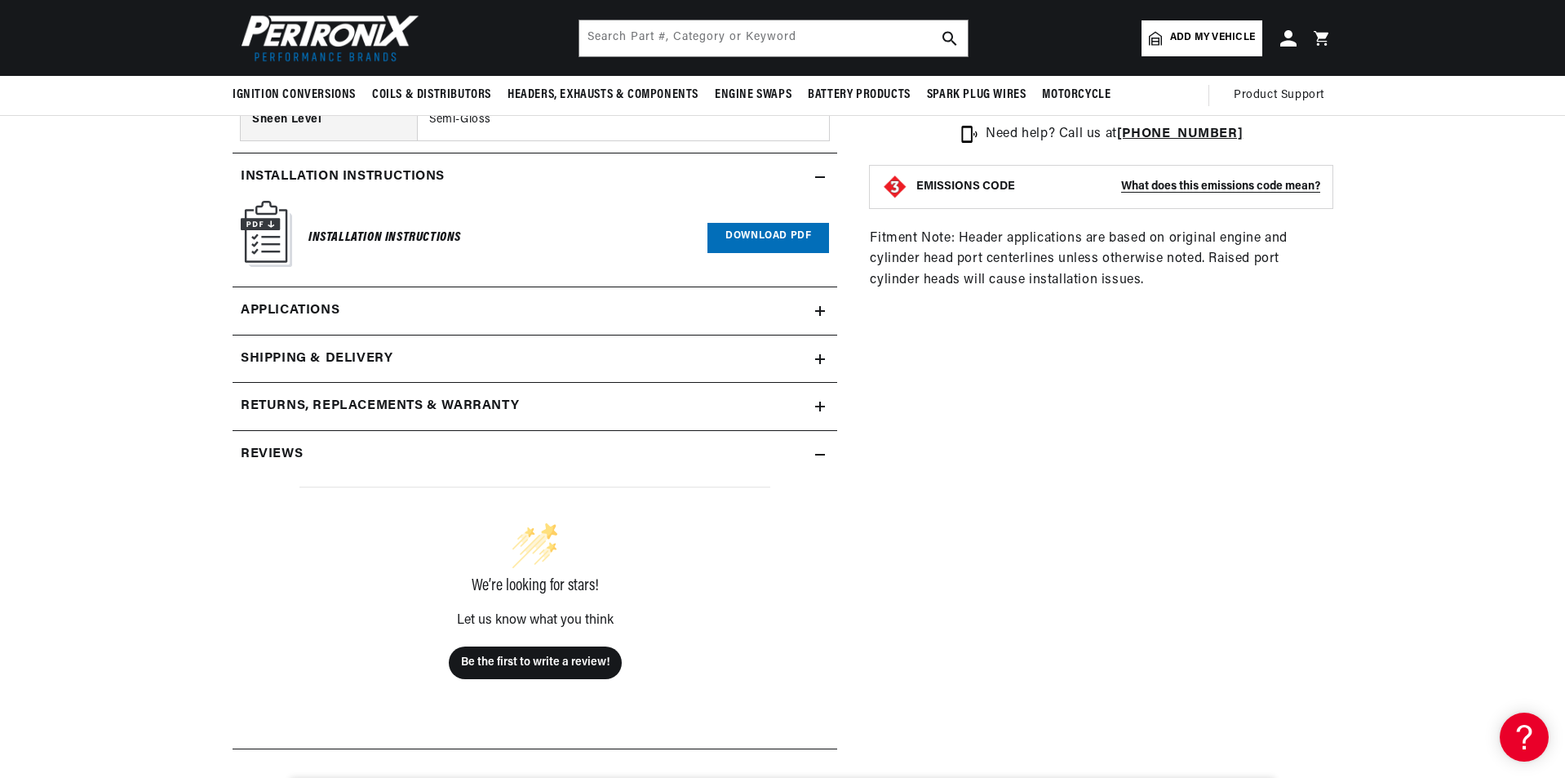
click at [816, 450] on icon at bounding box center [820, 455] width 10 height 10
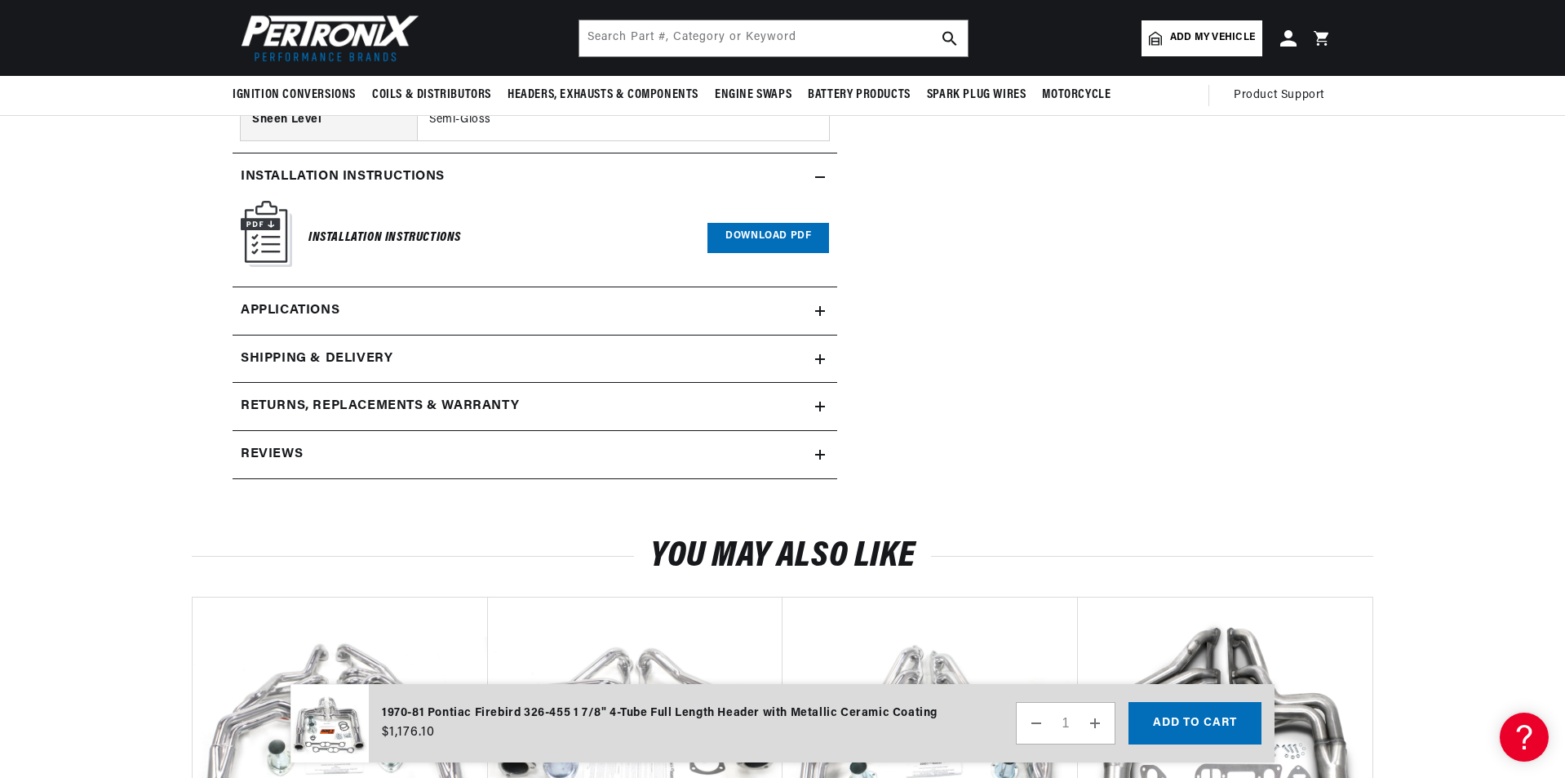
click at [817, 401] on icon at bounding box center [820, 406] width 10 height 10
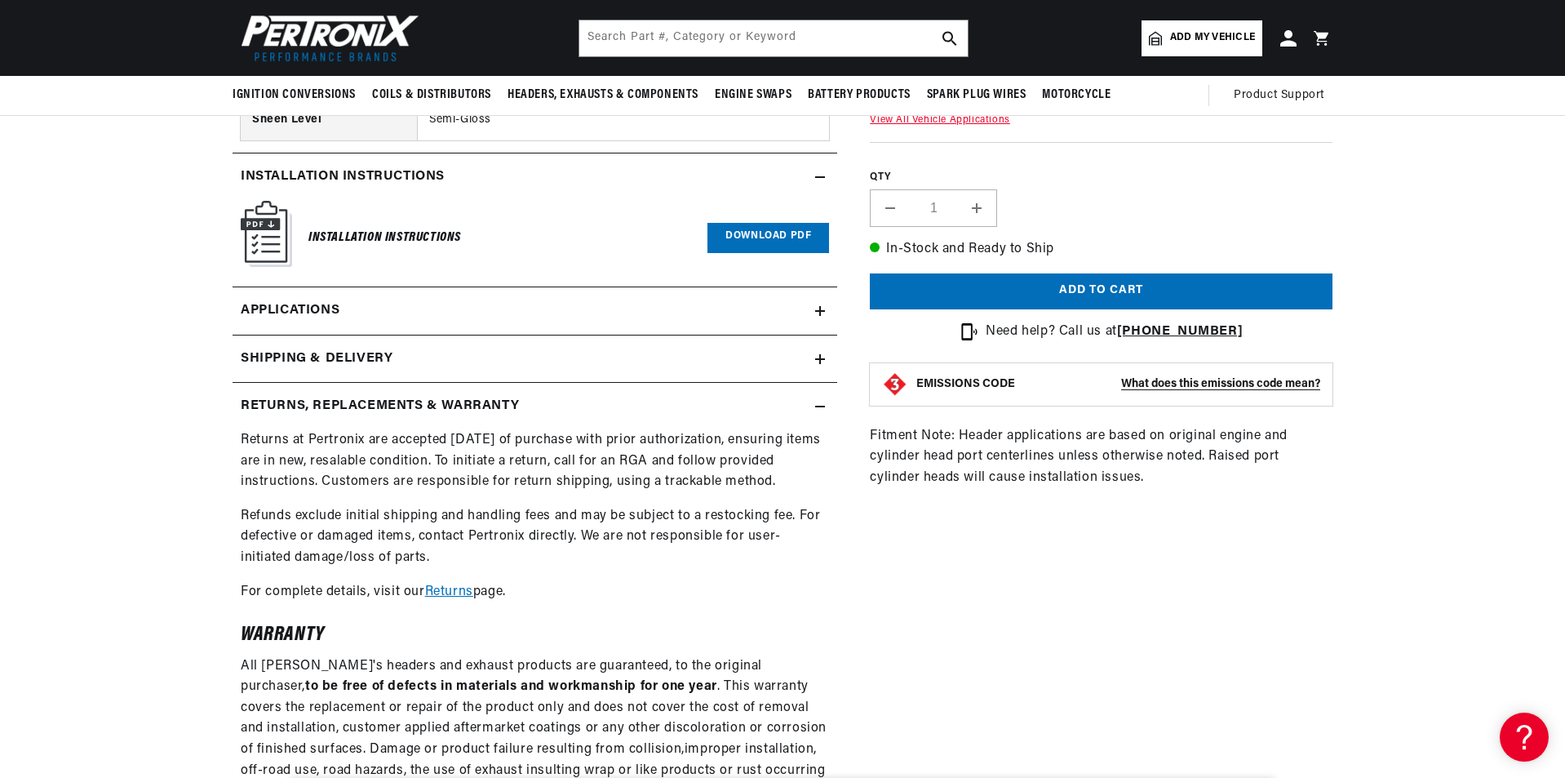
click at [817, 401] on icon at bounding box center [820, 406] width 10 height 10
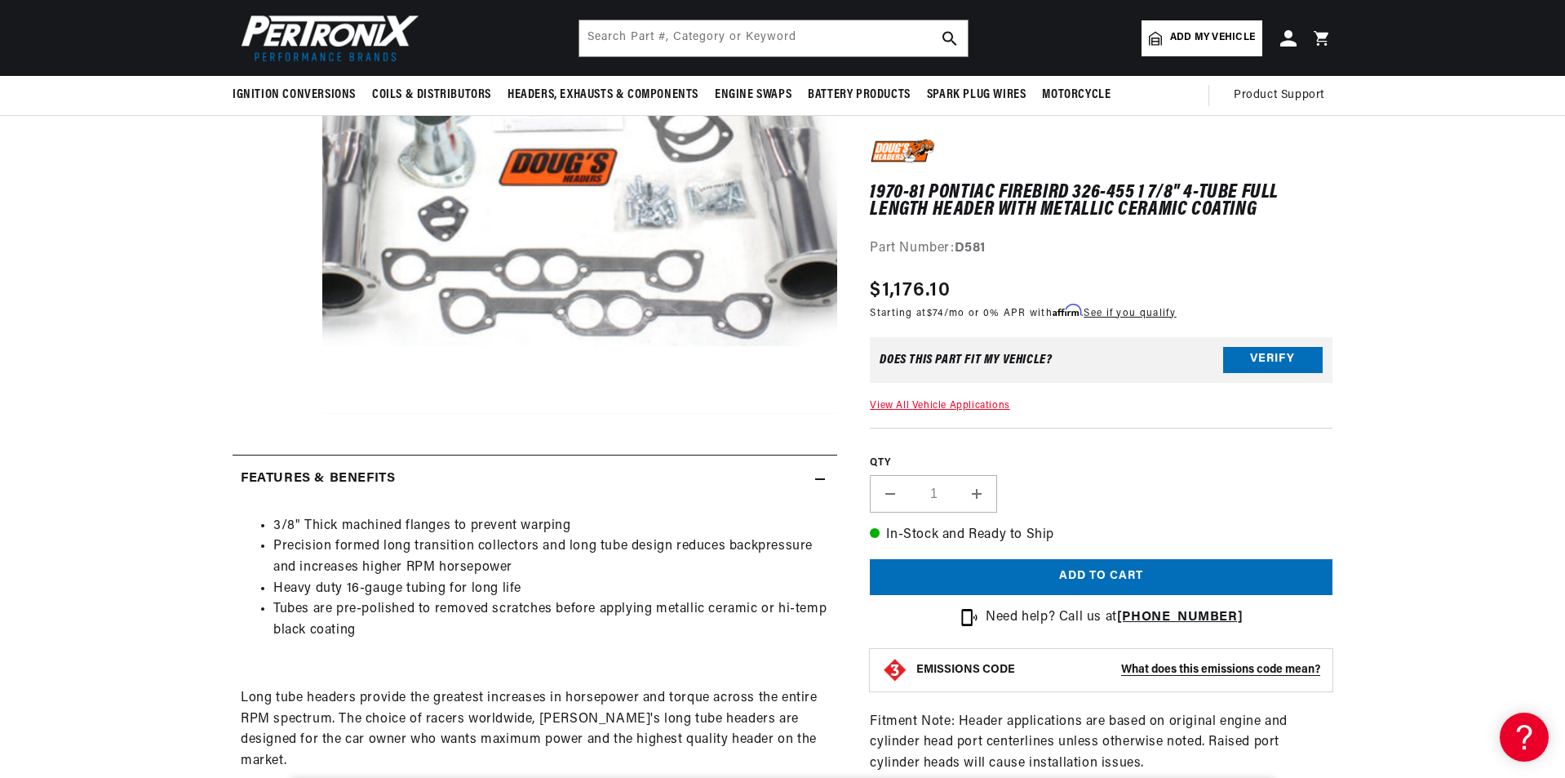
scroll to position [20, 0]
